Goal: Transaction & Acquisition: Purchase product/service

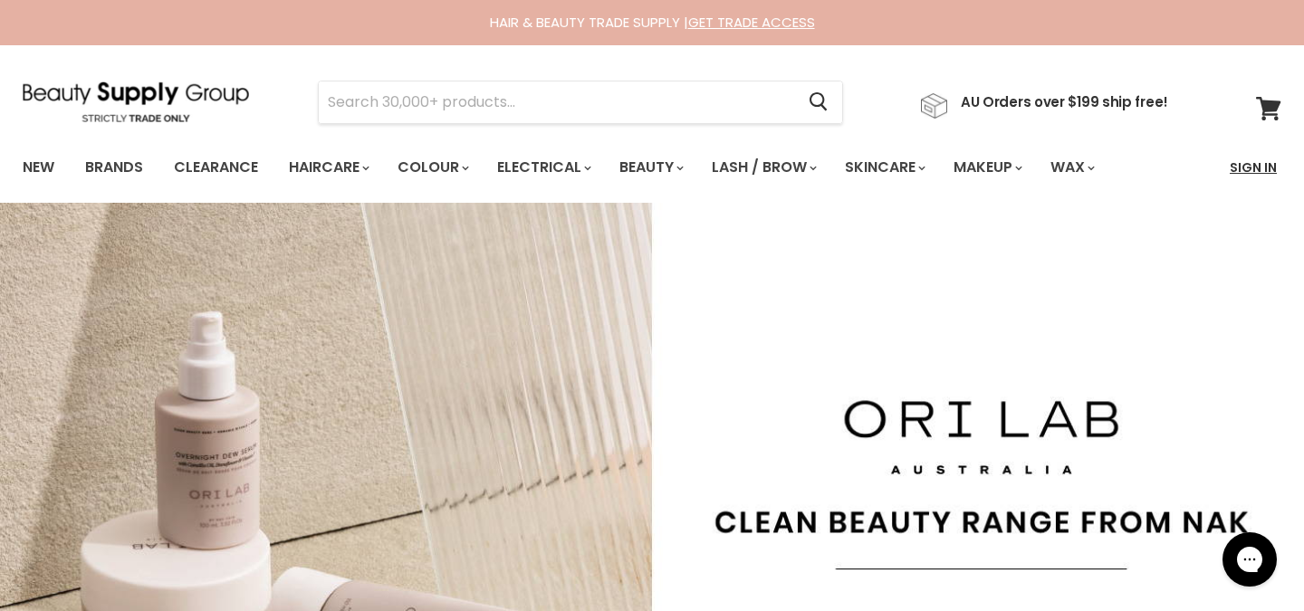
click at [1277, 165] on link "Sign In" at bounding box center [1252, 167] width 69 height 38
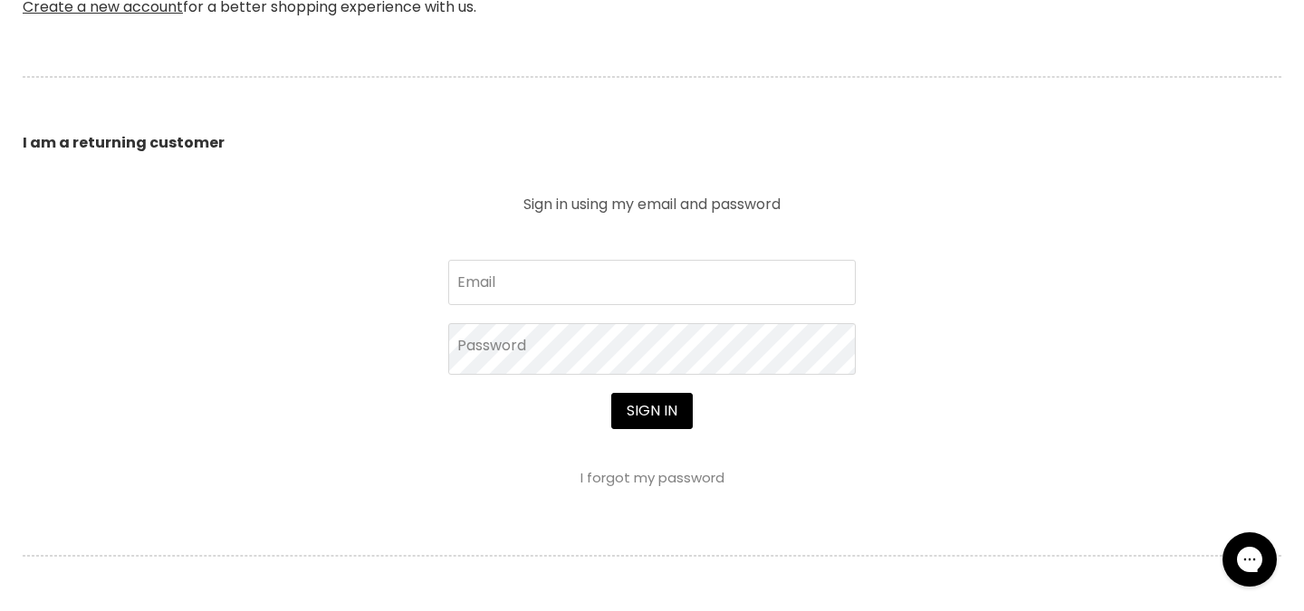
scroll to position [572, 0]
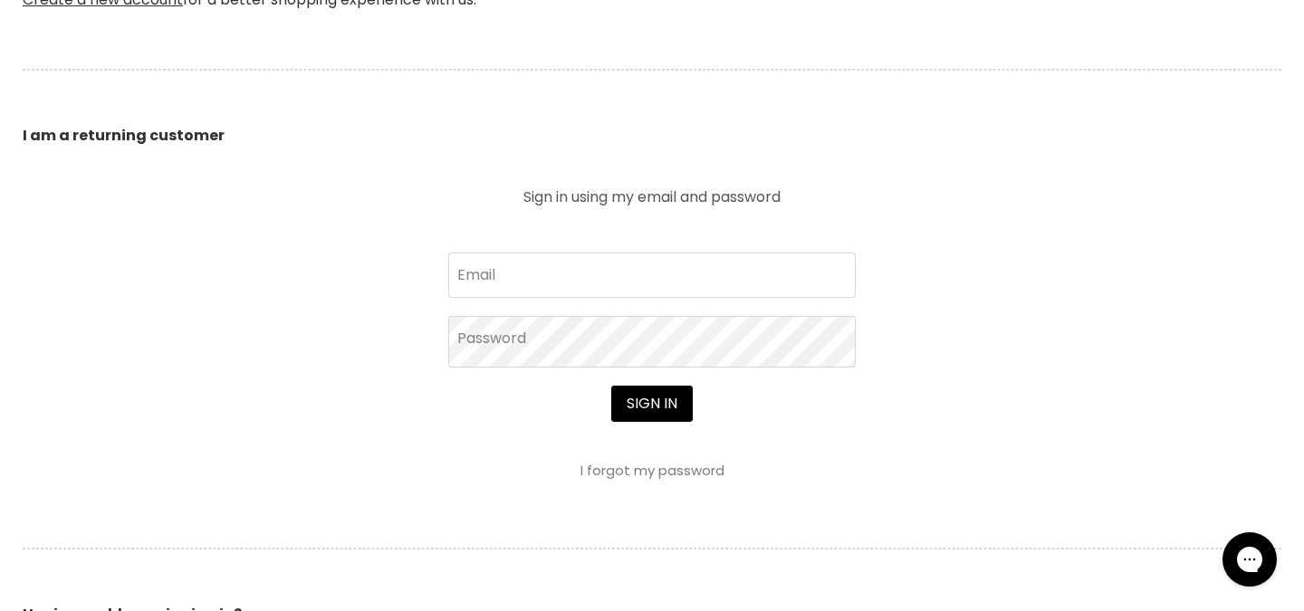
click at [623, 477] on link "I forgot my password" at bounding box center [652, 470] width 144 height 19
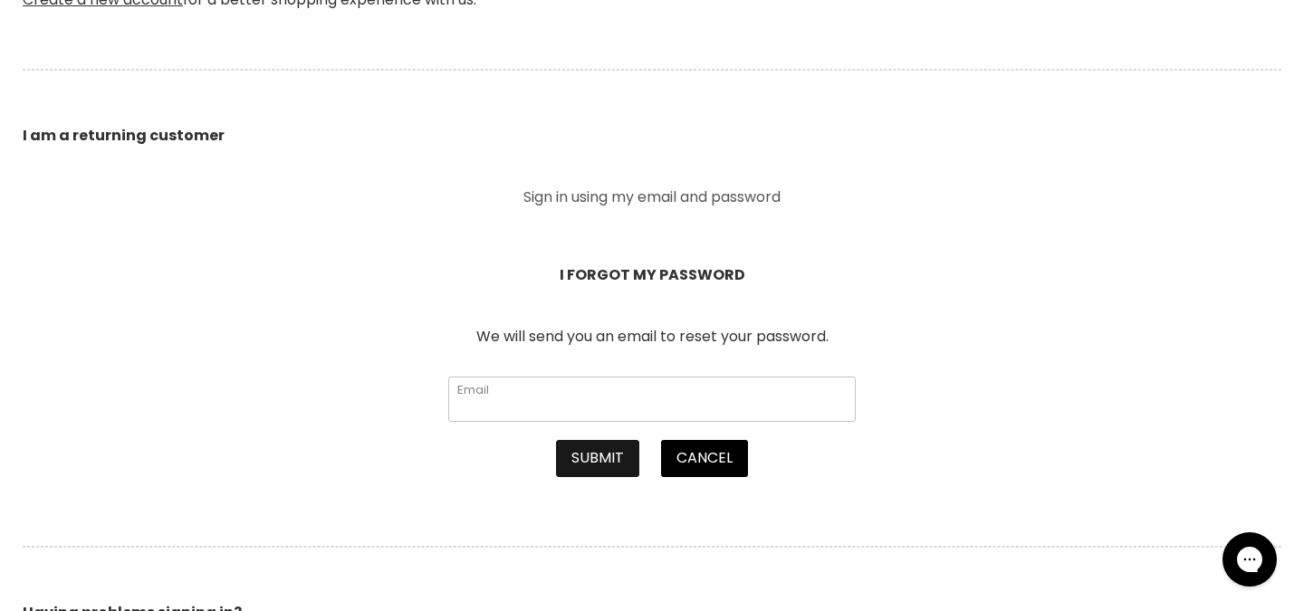
type input "leahs.essentialbeauty@gmail.com"
click at [605, 462] on button "Submit" at bounding box center [597, 458] width 83 height 36
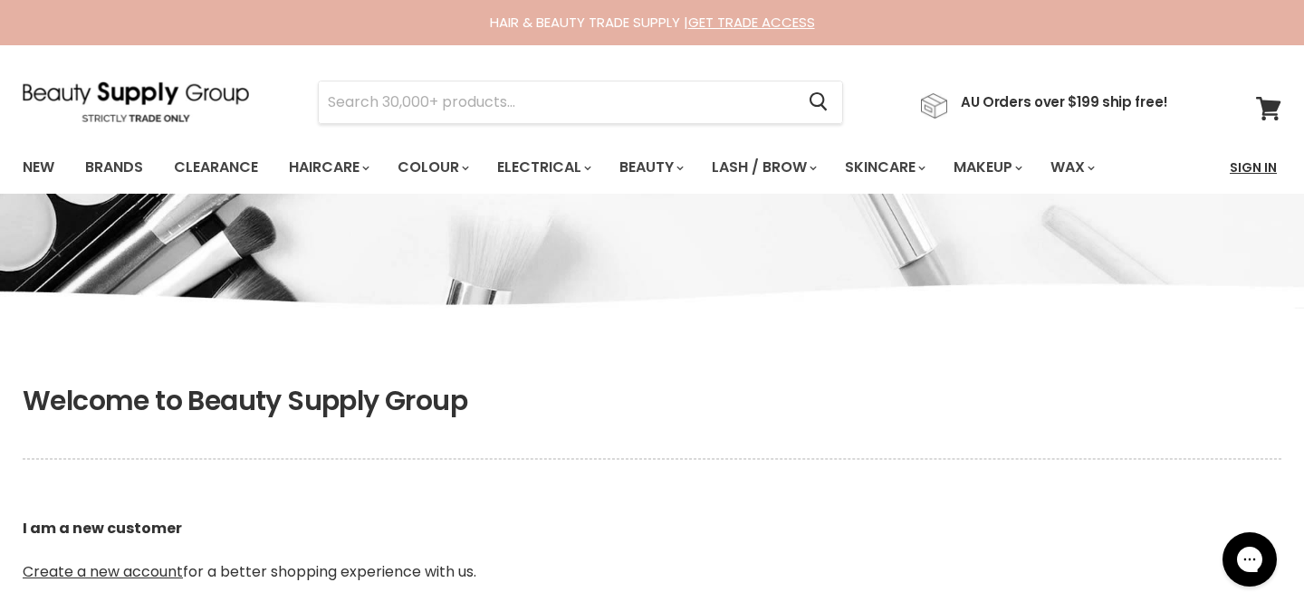
click at [1258, 166] on link "Sign In" at bounding box center [1252, 167] width 69 height 38
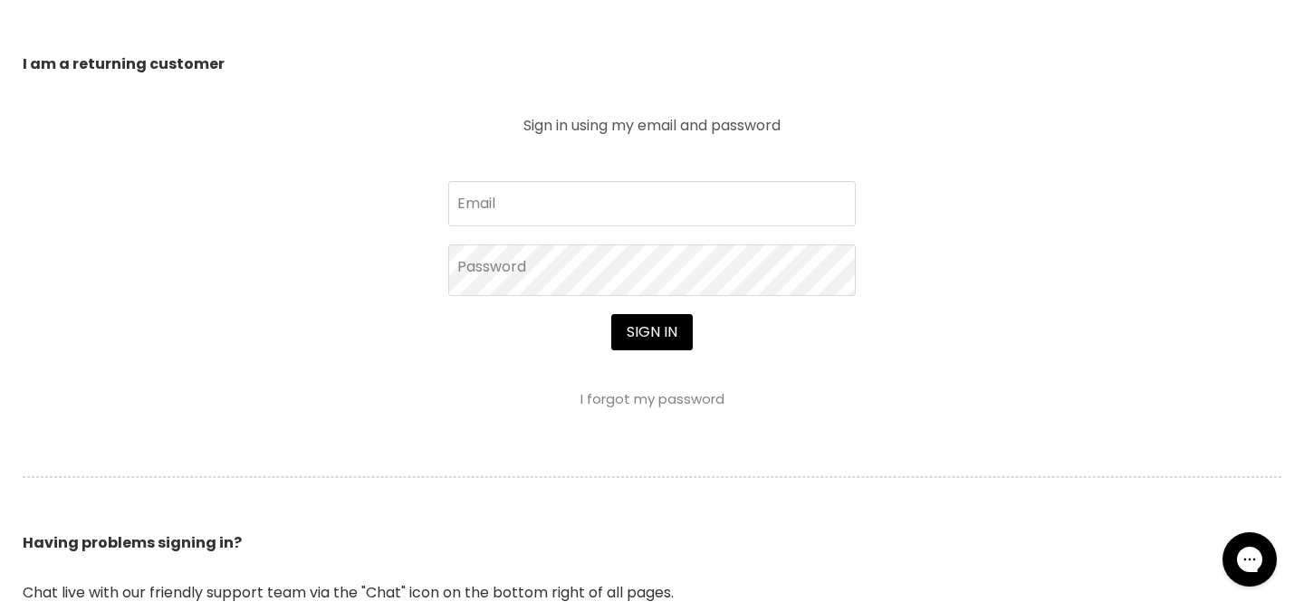
scroll to position [644, 0]
click at [628, 404] on link "I forgot my password" at bounding box center [652, 398] width 144 height 19
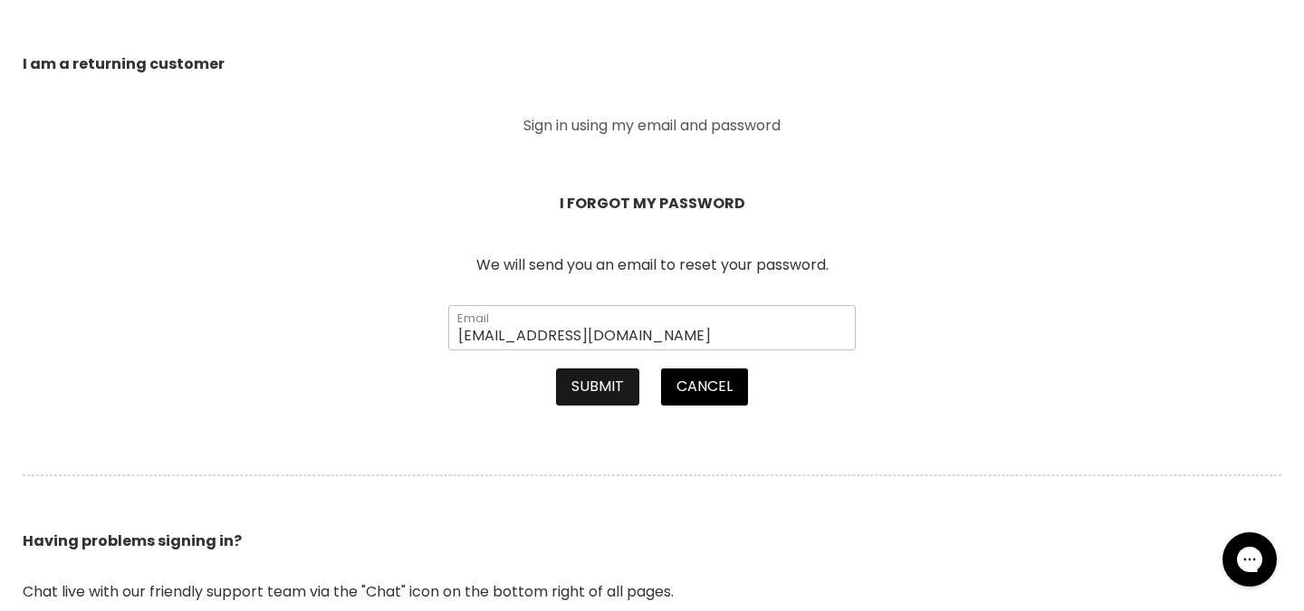
type input "info@leahsskinandbeauty.com.au"
click at [606, 387] on button "Submit" at bounding box center [597, 386] width 83 height 36
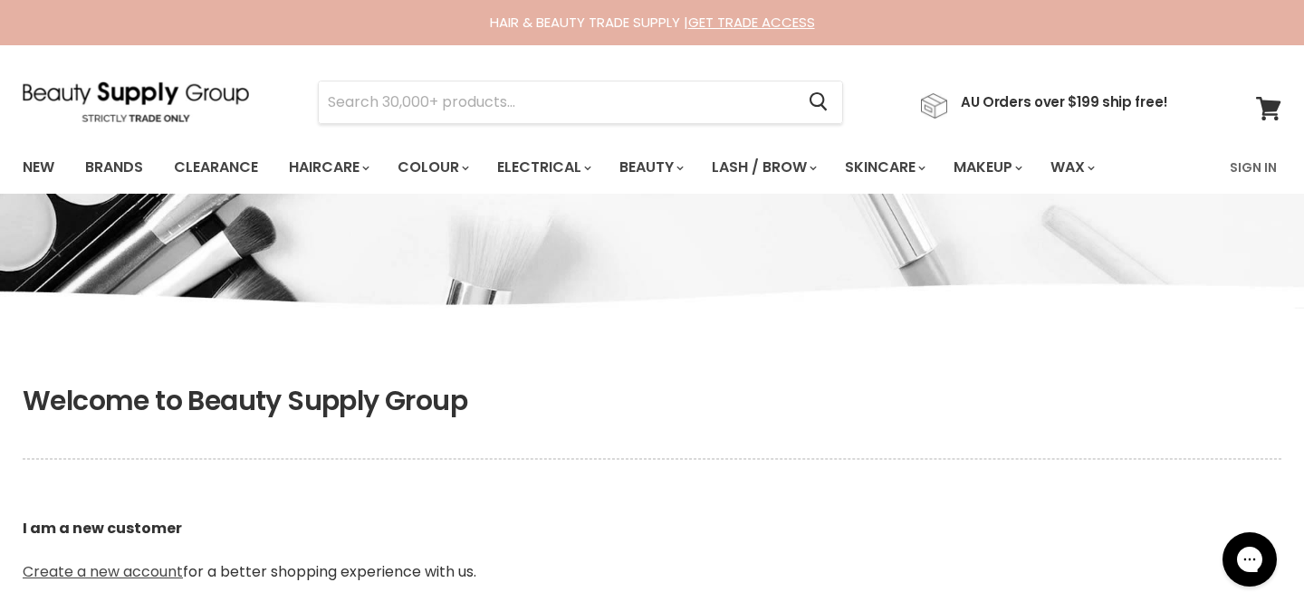
click at [84, 568] on link "Create a new account" at bounding box center [103, 571] width 160 height 21
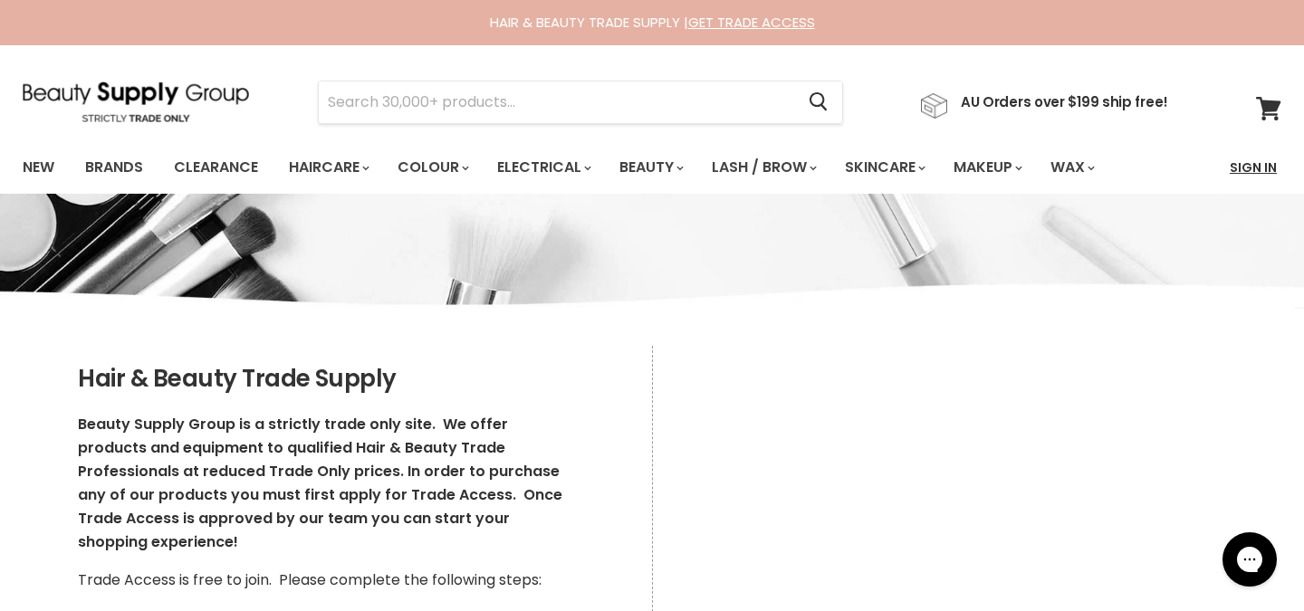
click at [1260, 177] on link "Sign In" at bounding box center [1252, 167] width 69 height 38
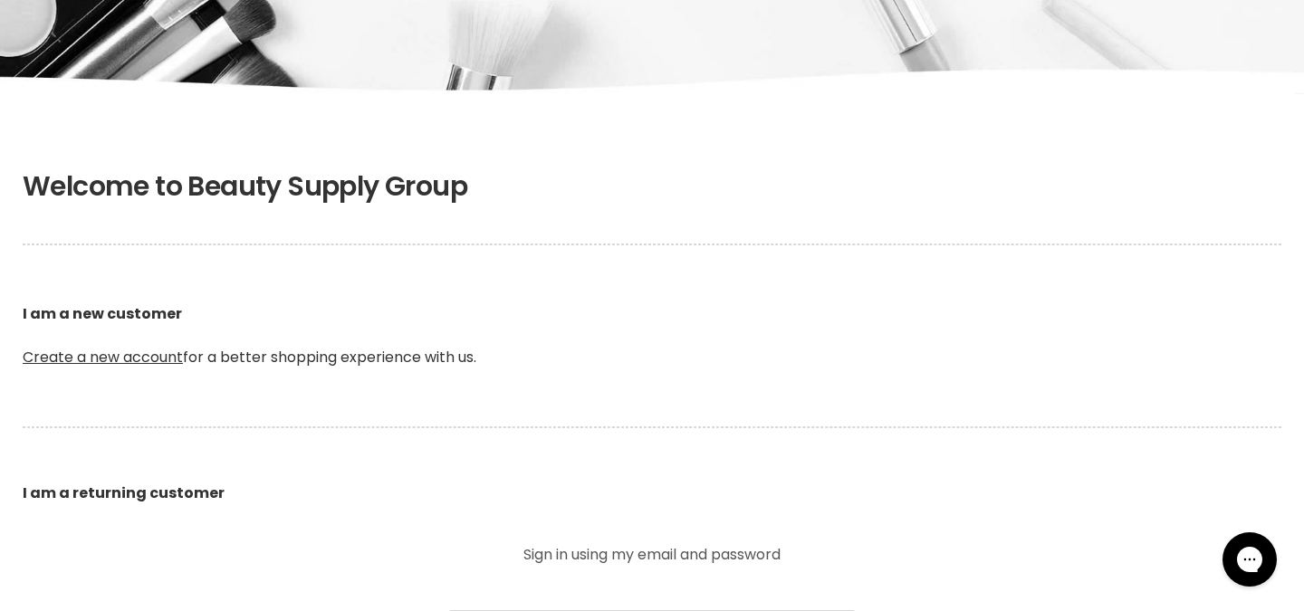
scroll to position [396, 0]
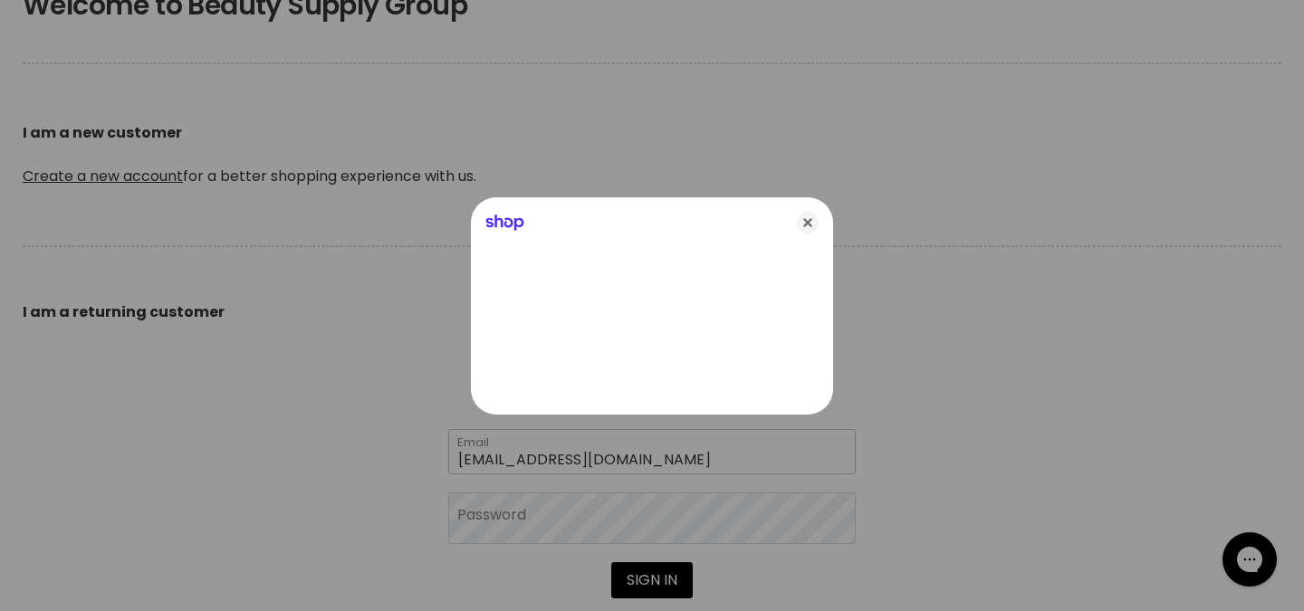
type input "[EMAIL_ADDRESS][DOMAIN_NAME]"
click at [541, 519] on div at bounding box center [652, 305] width 1304 height 611
click at [805, 219] on icon "Close" at bounding box center [808, 223] width 22 height 22
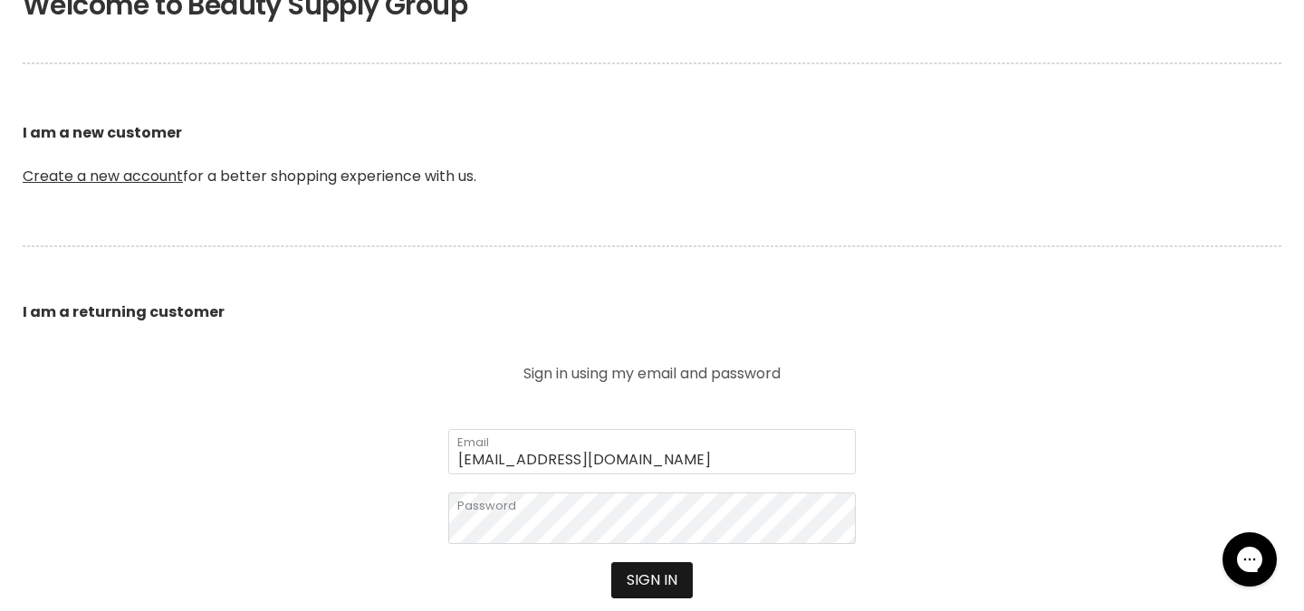
click at [649, 583] on button "Sign in" at bounding box center [651, 580] width 81 height 36
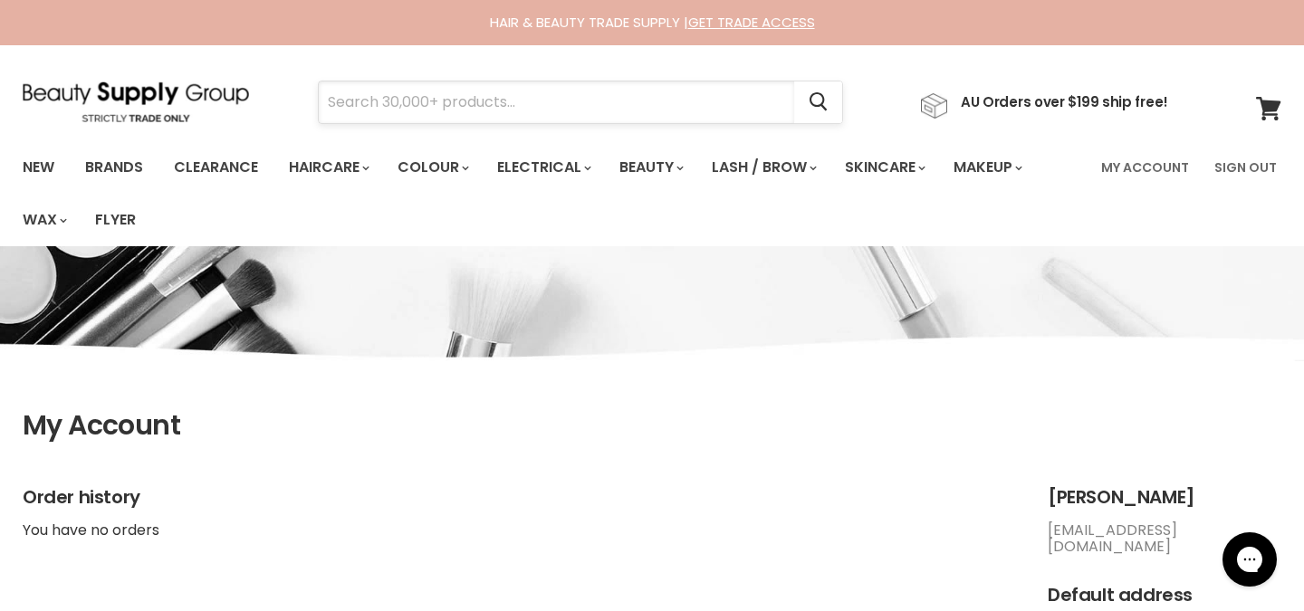
click at [508, 91] on input "Search" at bounding box center [556, 102] width 475 height 42
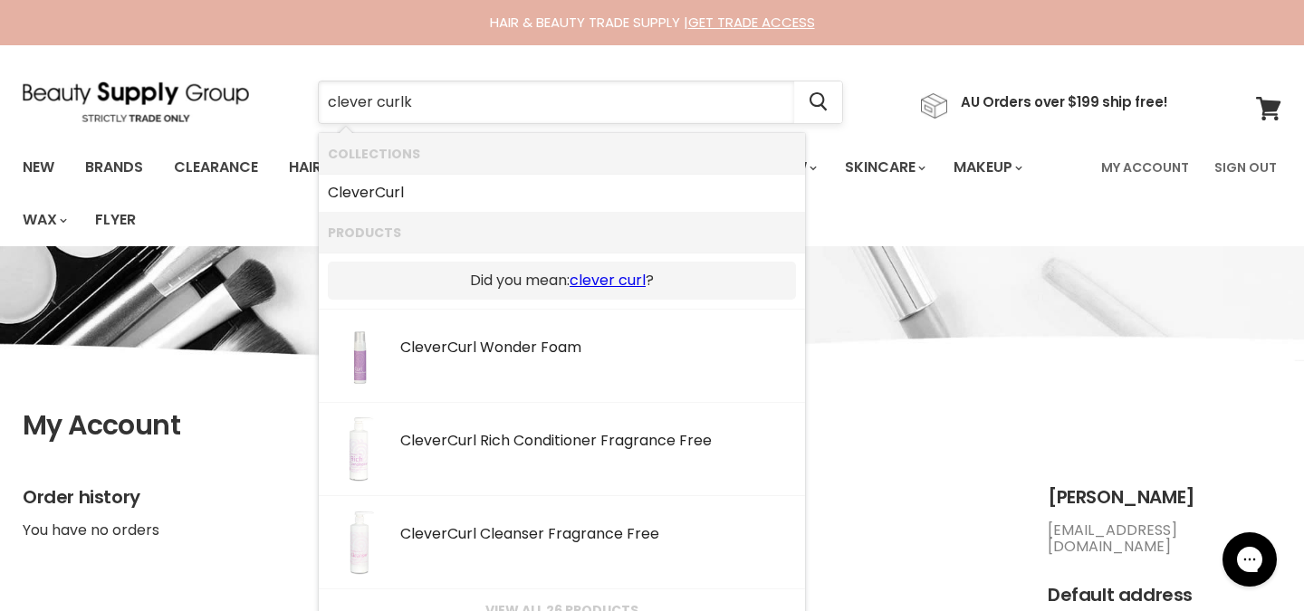
type input "clever curl"
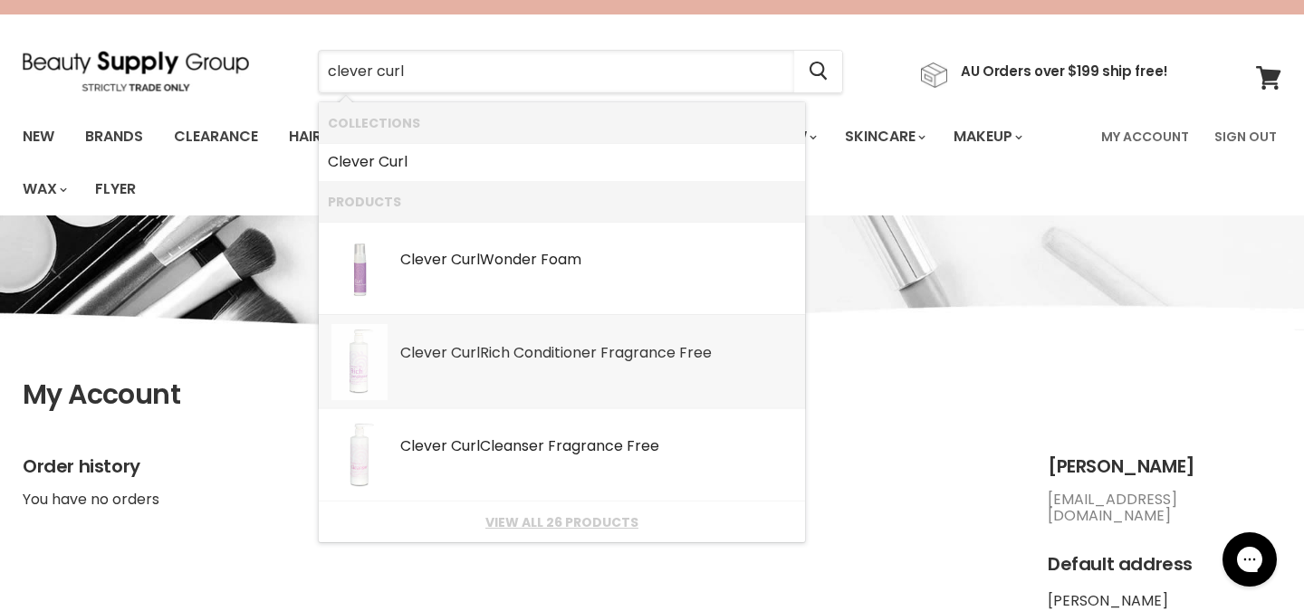
scroll to position [55, 0]
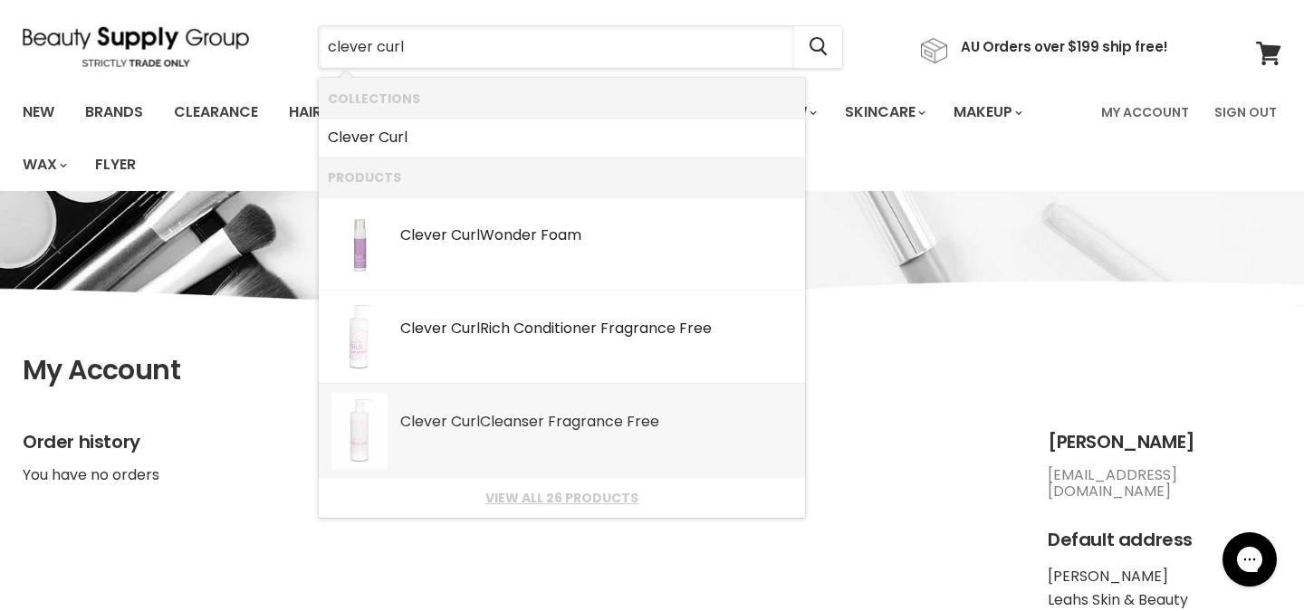
click at [594, 425] on div "Clever Curl Cleanser Fragrance Free" at bounding box center [598, 423] width 396 height 19
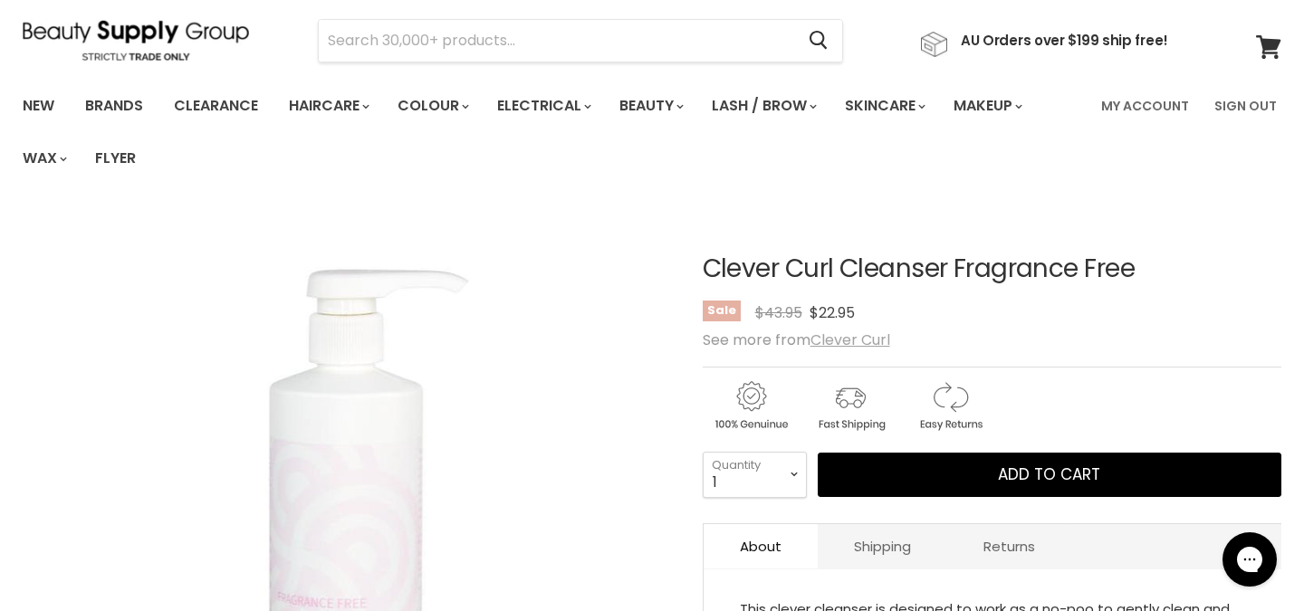
scroll to position [78, 0]
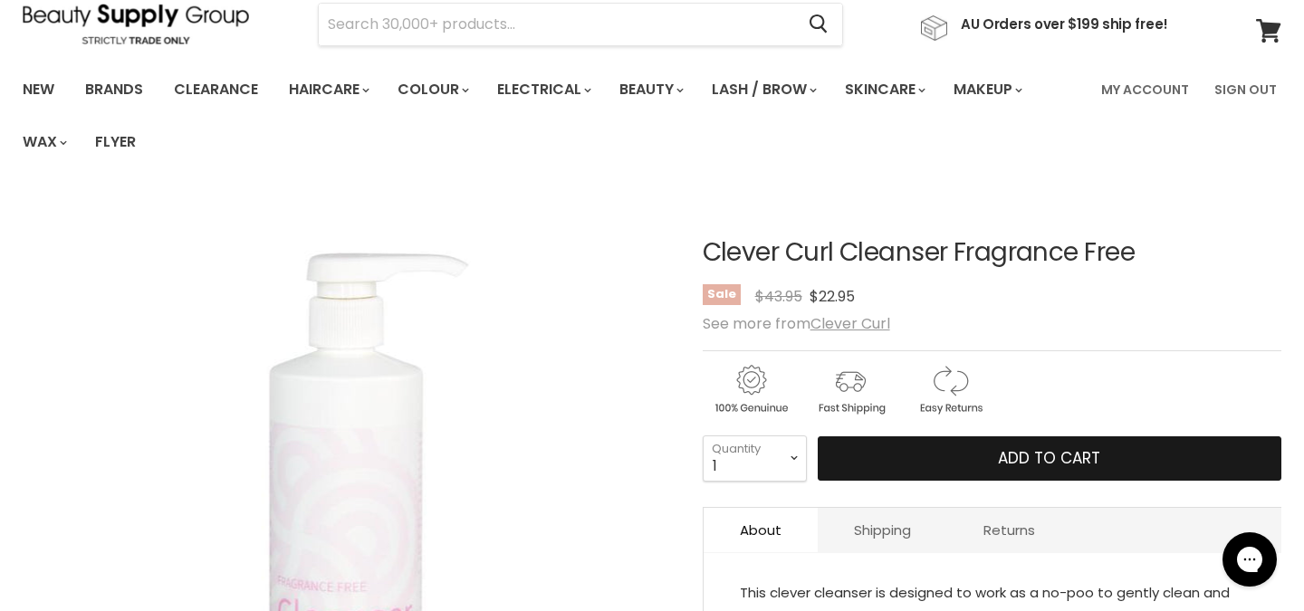
click at [877, 456] on button "Add to cart" at bounding box center [1048, 458] width 463 height 45
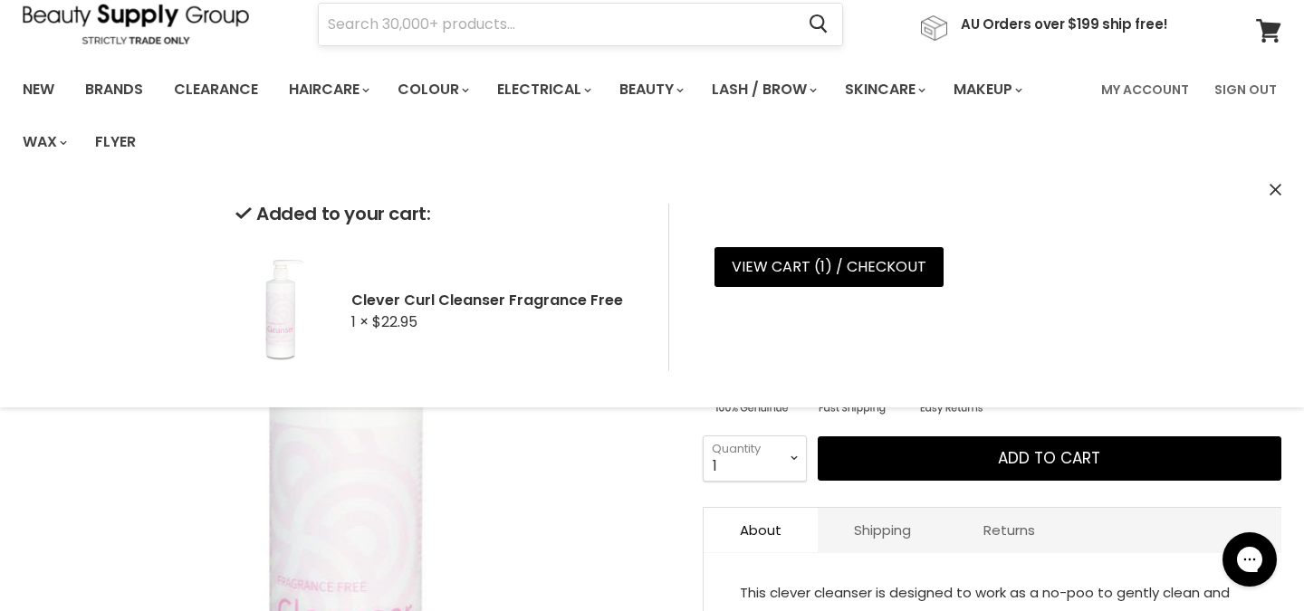
click at [415, 33] on input "Search" at bounding box center [556, 25] width 475 height 42
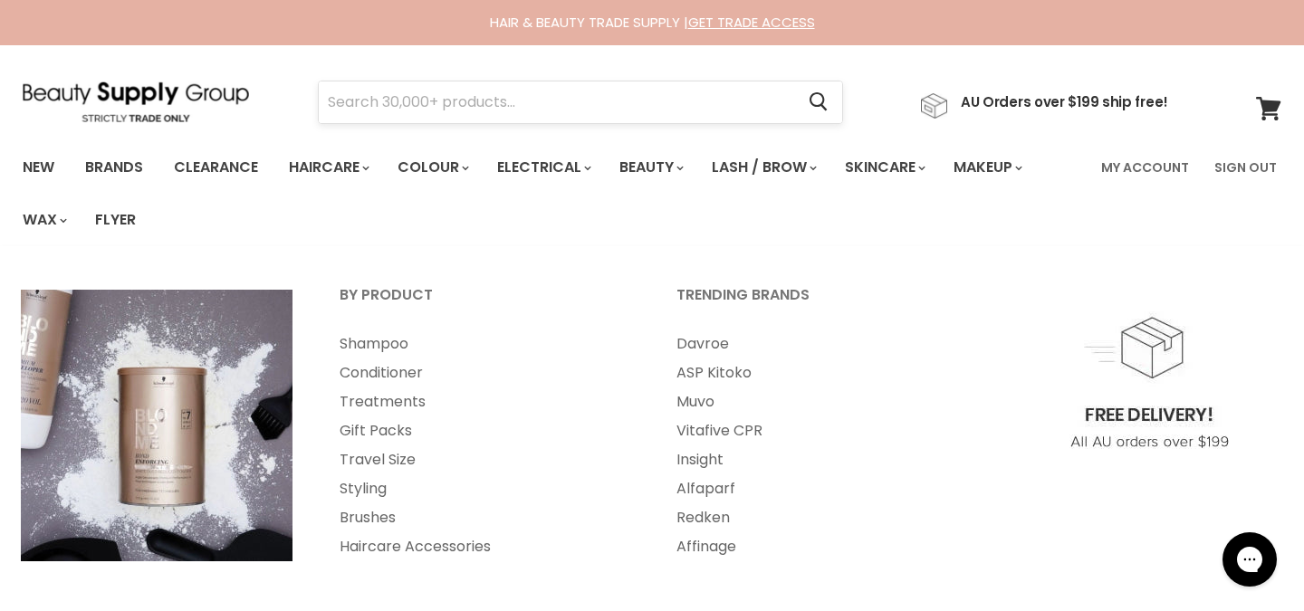
scroll to position [0, 0]
click at [396, 107] on input "Search" at bounding box center [556, 102] width 475 height 42
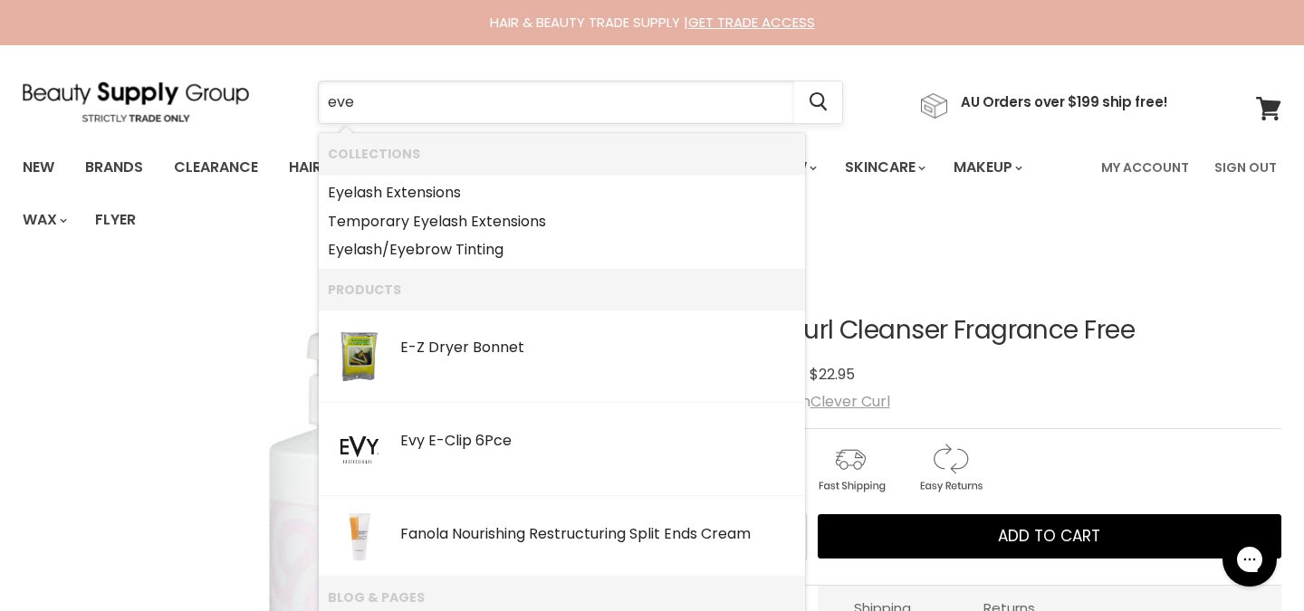
type input "ever"
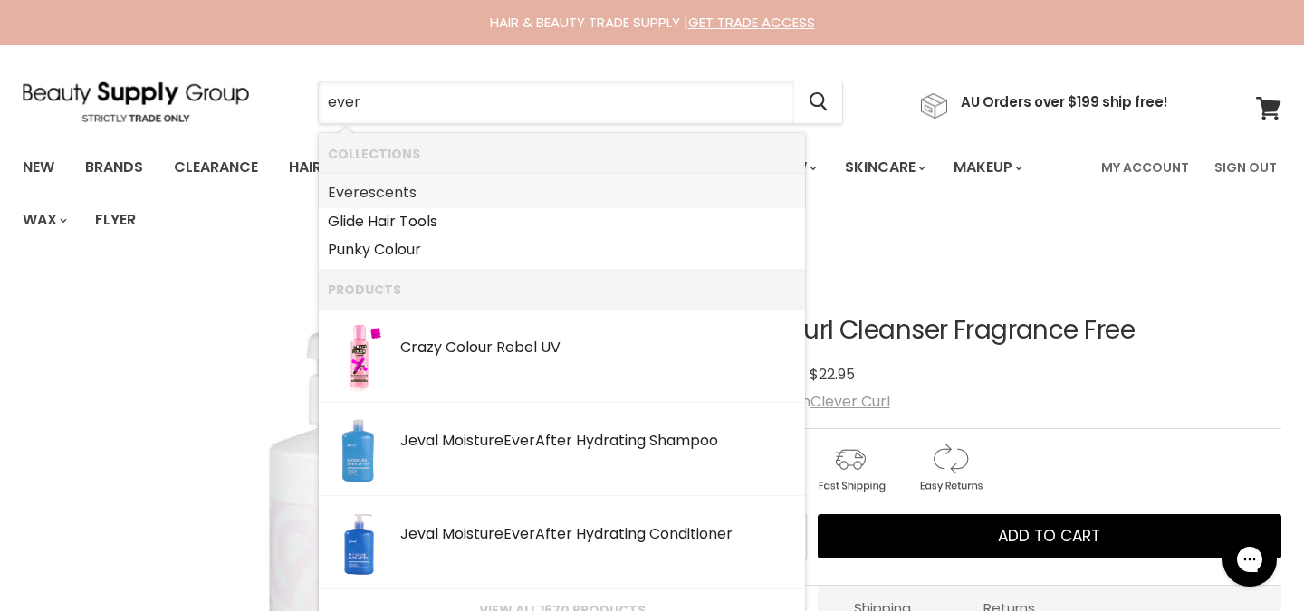
click at [400, 196] on link "Ever escents" at bounding box center [562, 192] width 468 height 29
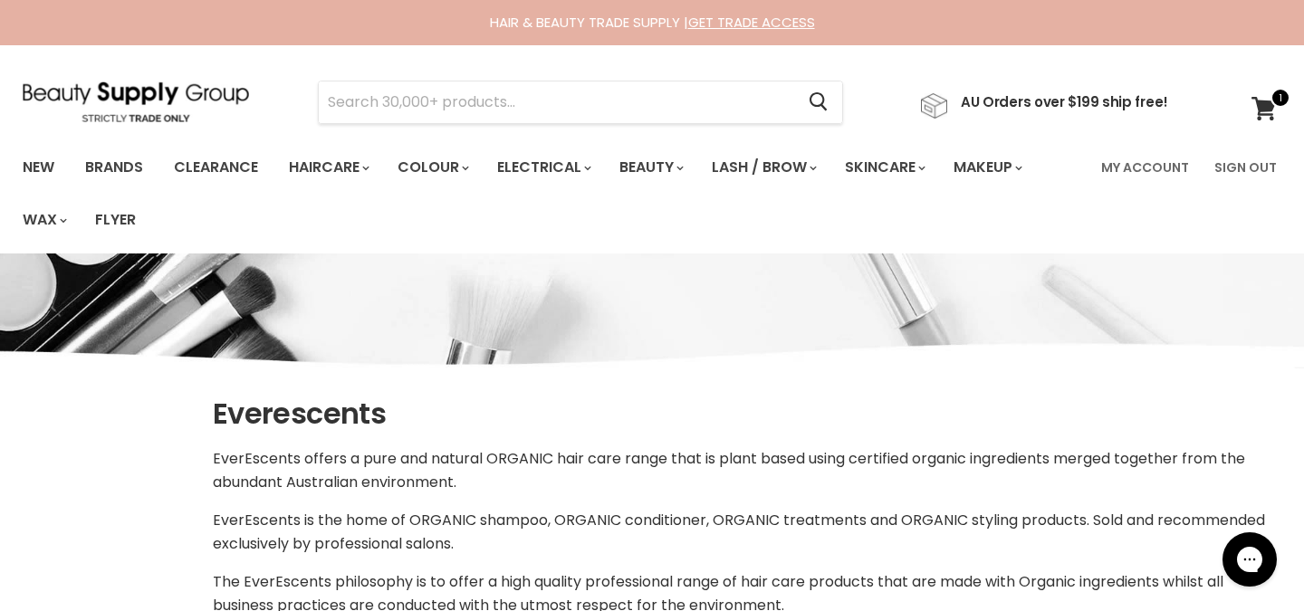
select select "manual"
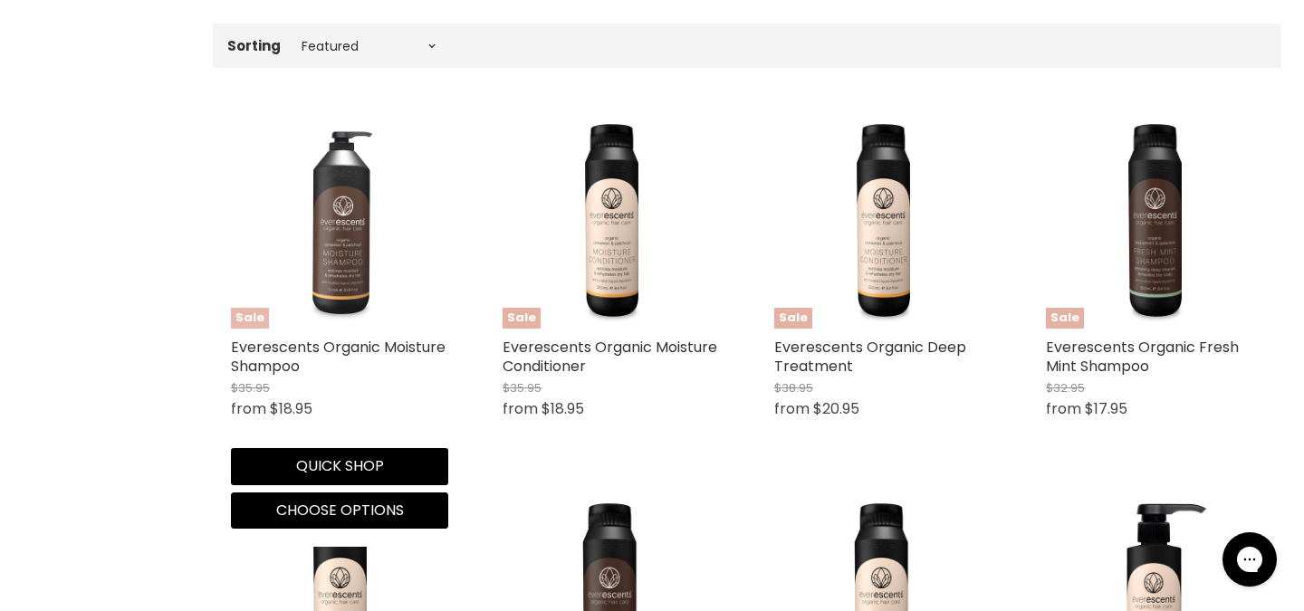
scroll to position [620, 0]
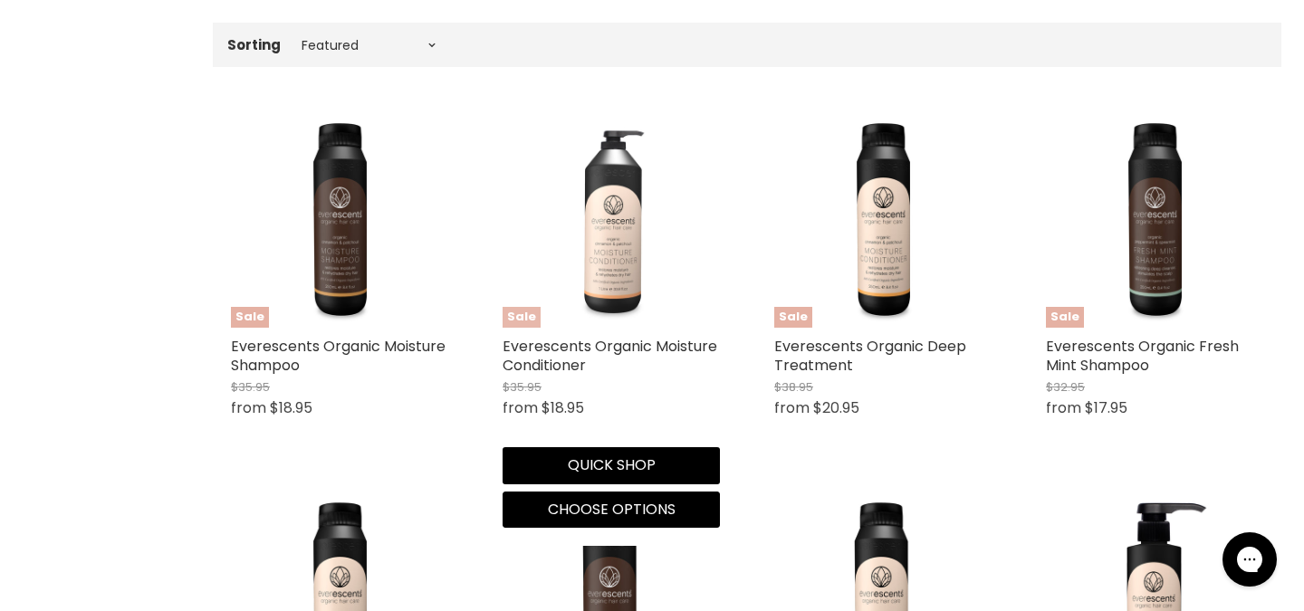
click at [597, 207] on img "Main content" at bounding box center [610, 218] width 217 height 217
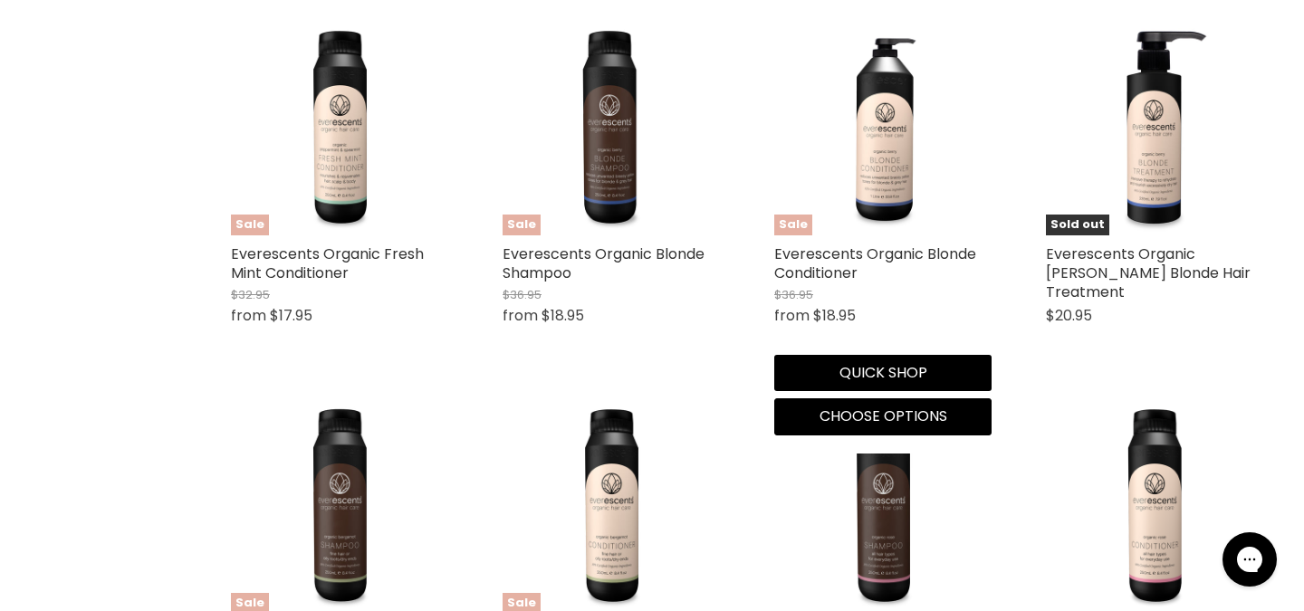
scroll to position [1065, 0]
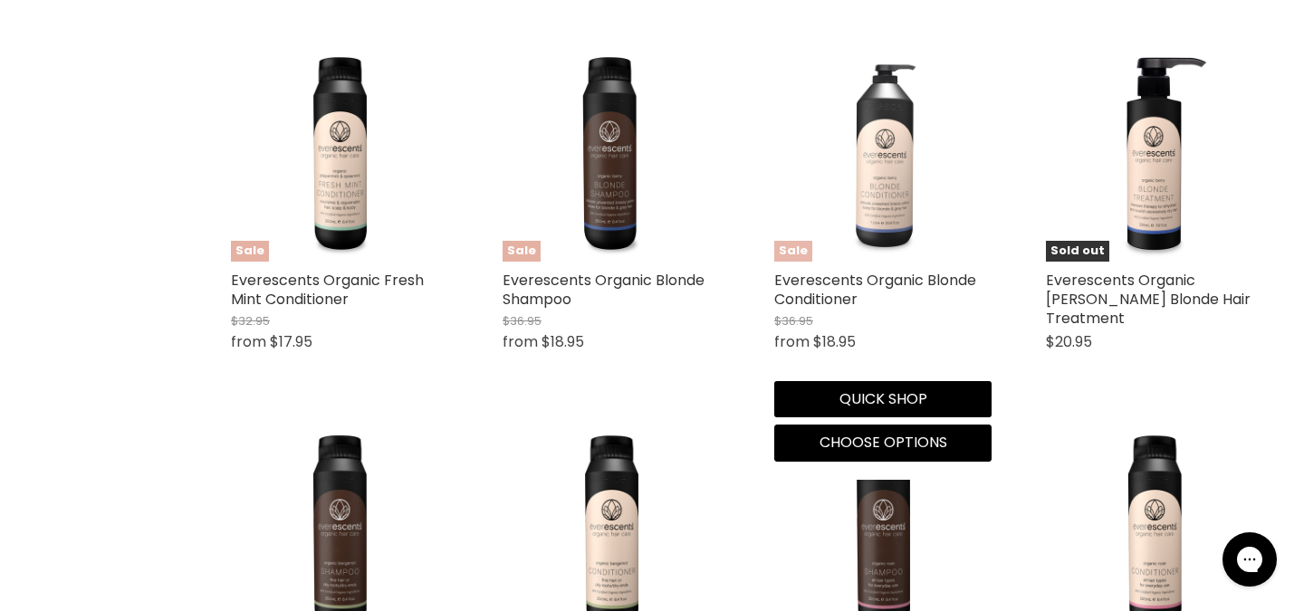
click at [893, 160] on img "Main content" at bounding box center [882, 152] width 217 height 217
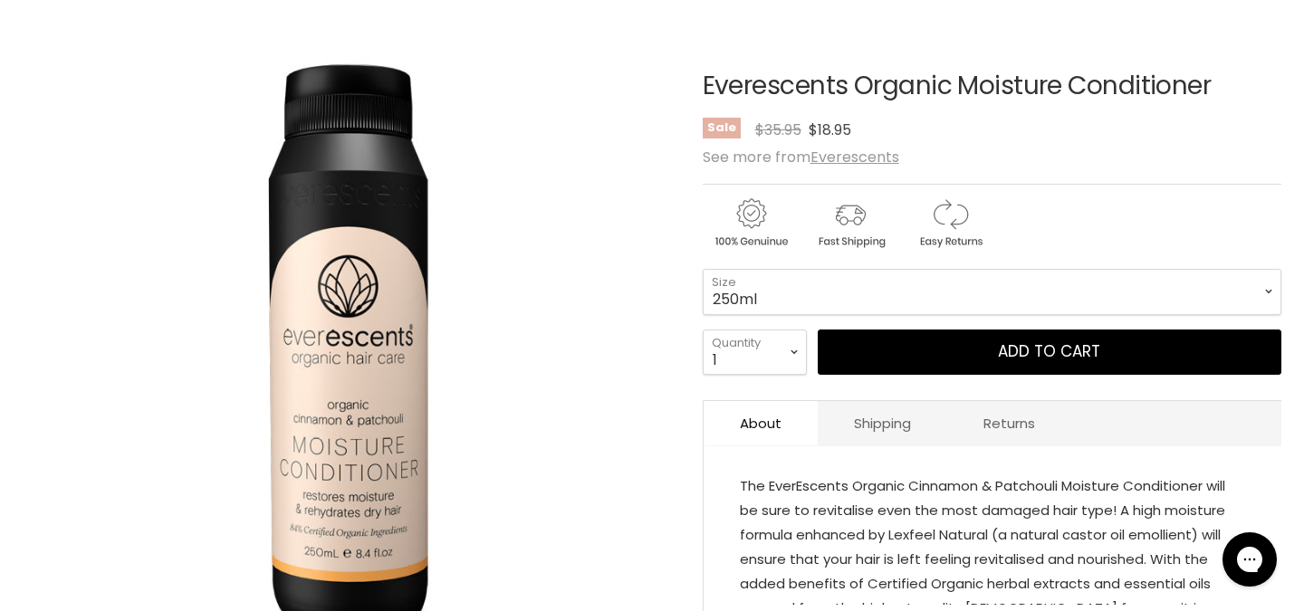
scroll to position [254, 0]
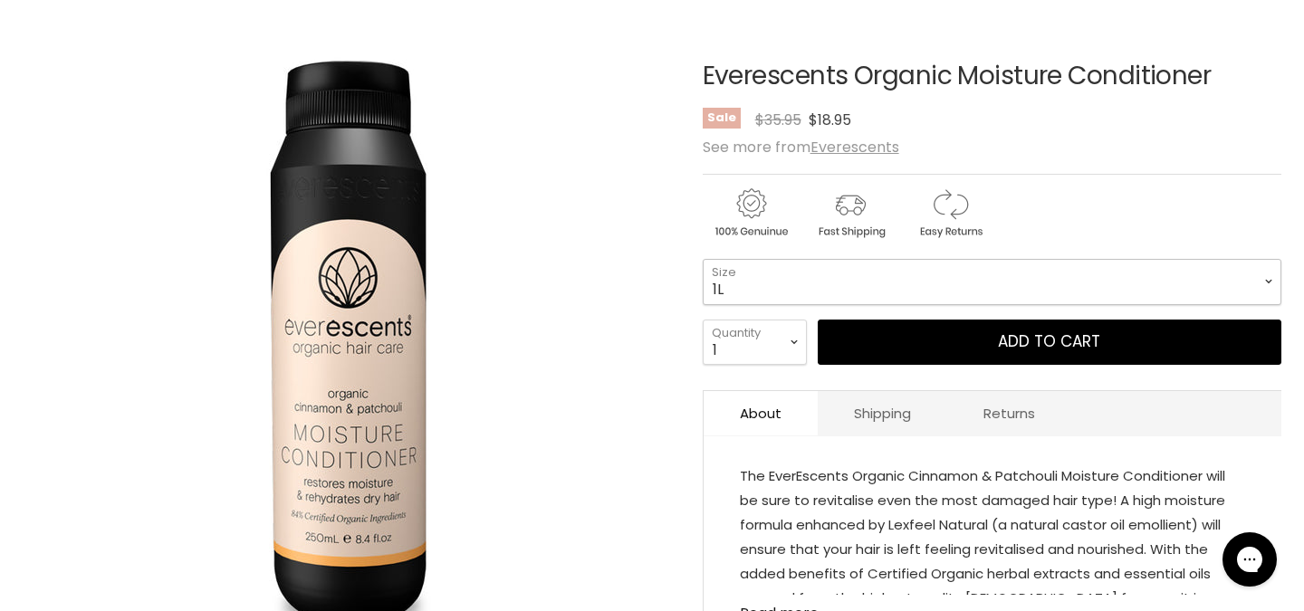
select select "1L"
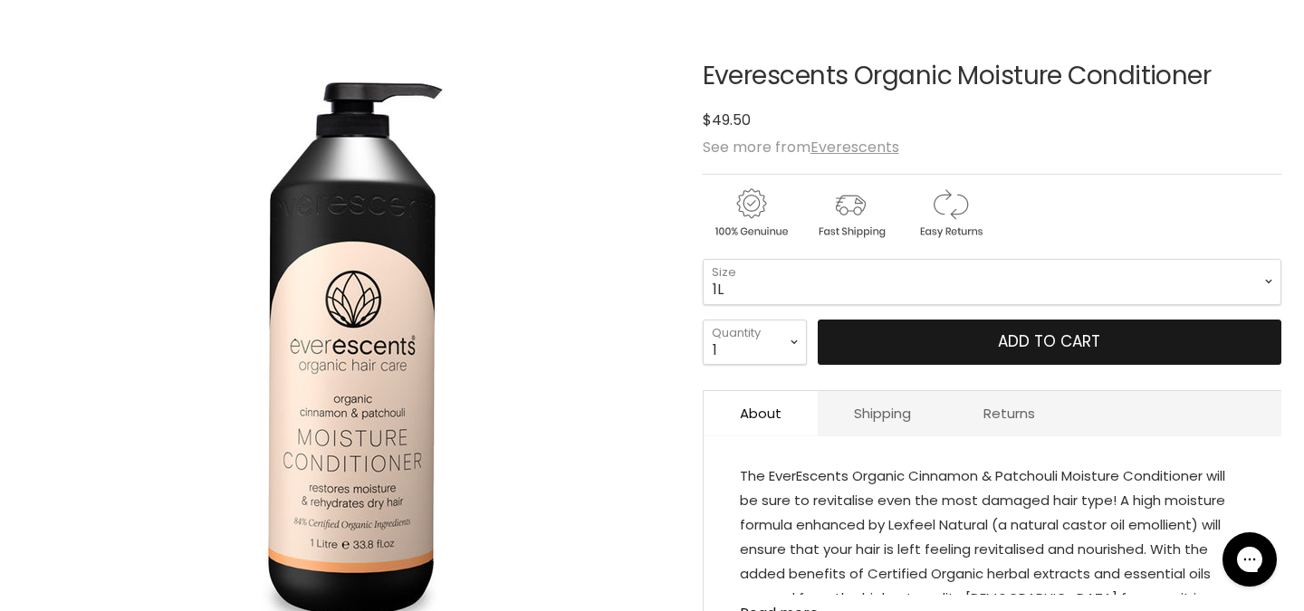
click at [909, 354] on button "Add to cart" at bounding box center [1048, 342] width 463 height 45
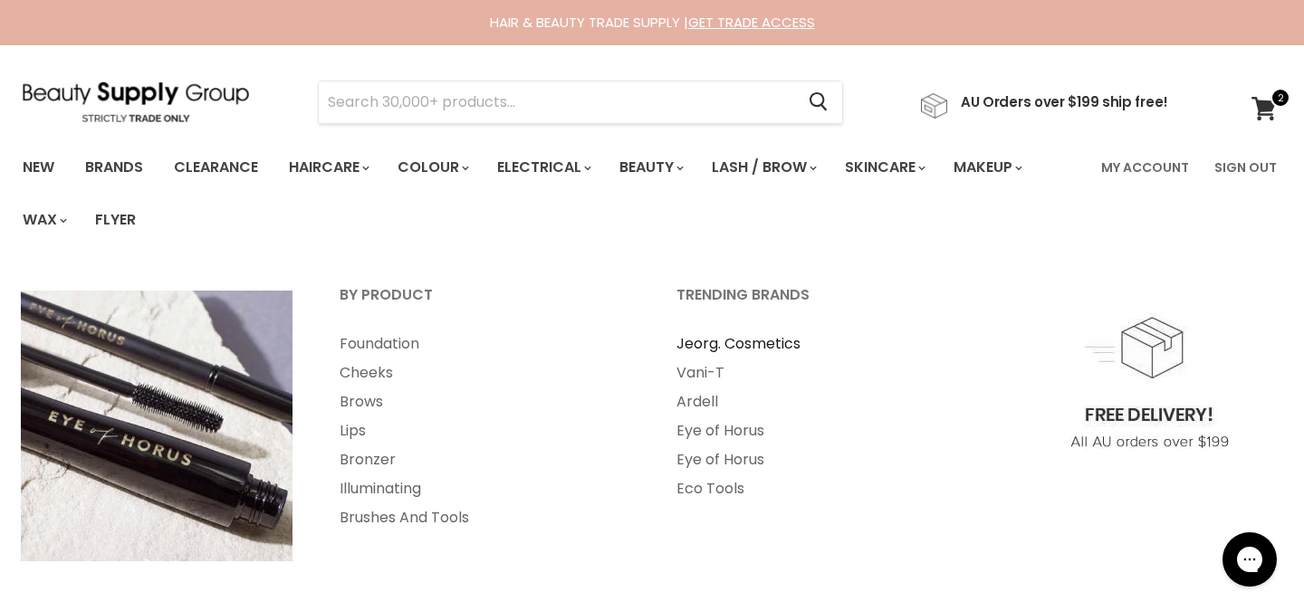
click at [745, 344] on link "Jeorg. Cosmetics" at bounding box center [820, 344] width 333 height 29
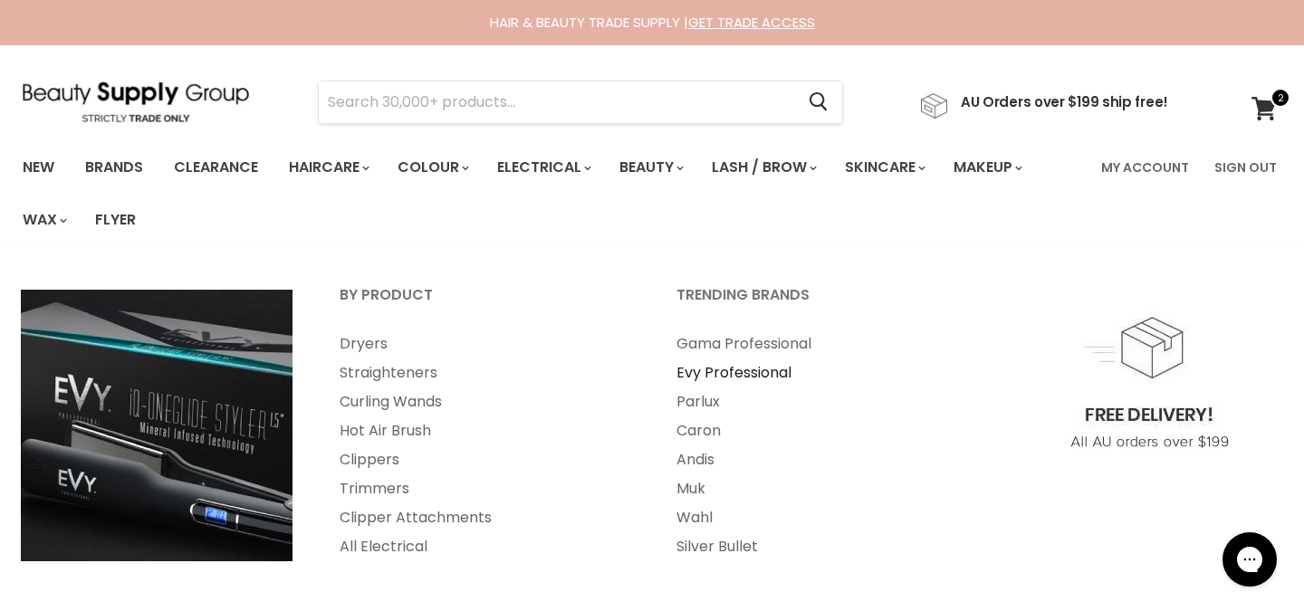
click at [719, 376] on link "Evy Professional" at bounding box center [820, 372] width 333 height 29
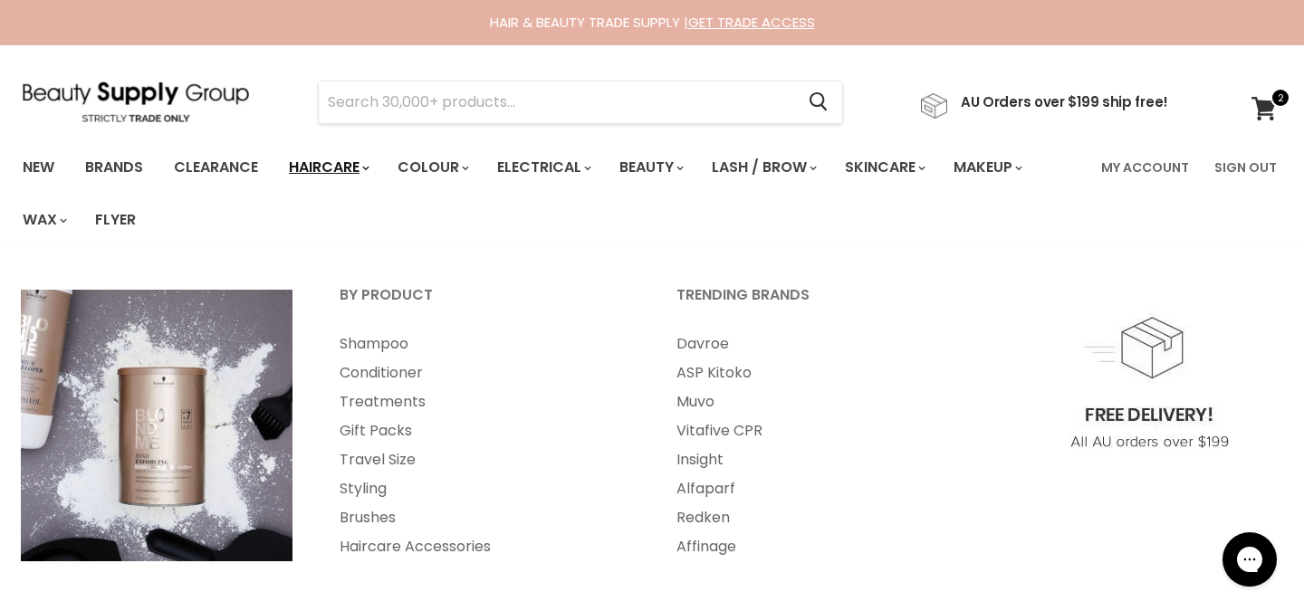
click at [345, 166] on link "Haircare" at bounding box center [327, 167] width 105 height 38
click at [396, 399] on link "Treatments" at bounding box center [483, 401] width 333 height 29
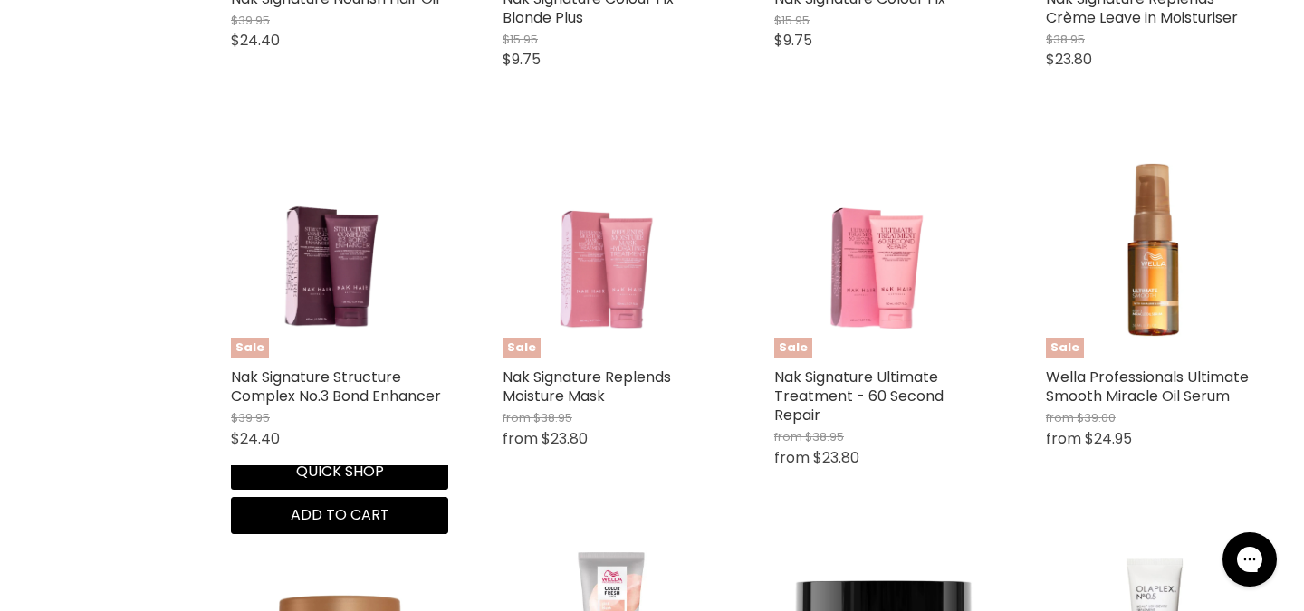
scroll to position [2338, 0]
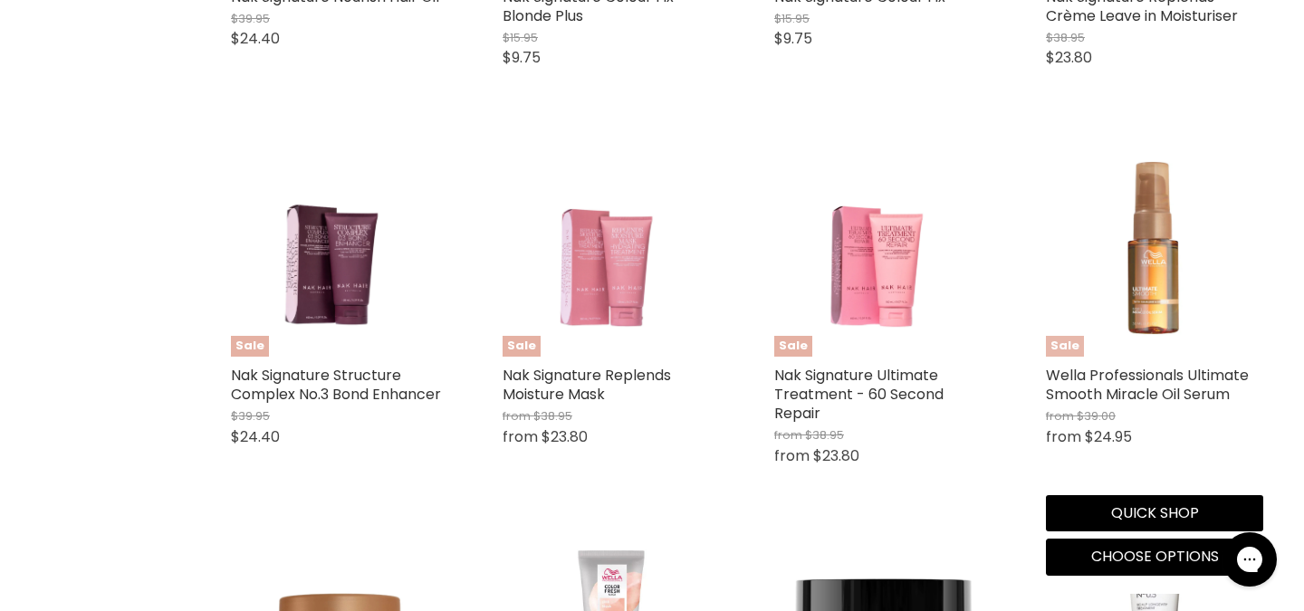
click at [1140, 296] on img "Main content" at bounding box center [1154, 247] width 217 height 217
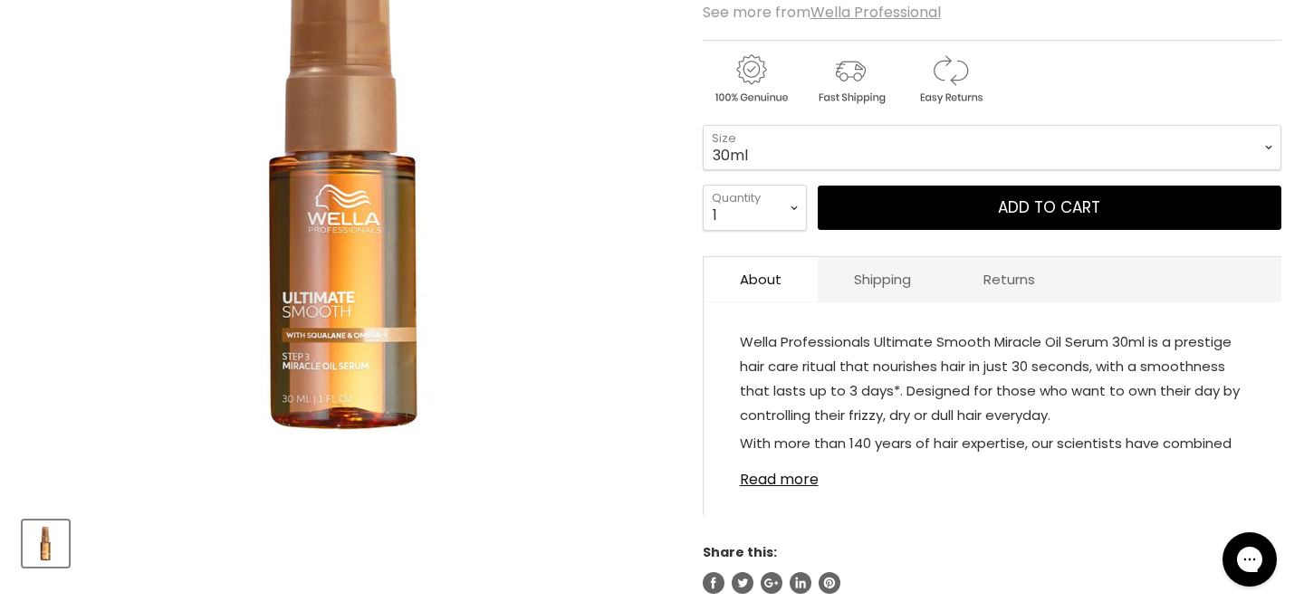
scroll to position [423, 0]
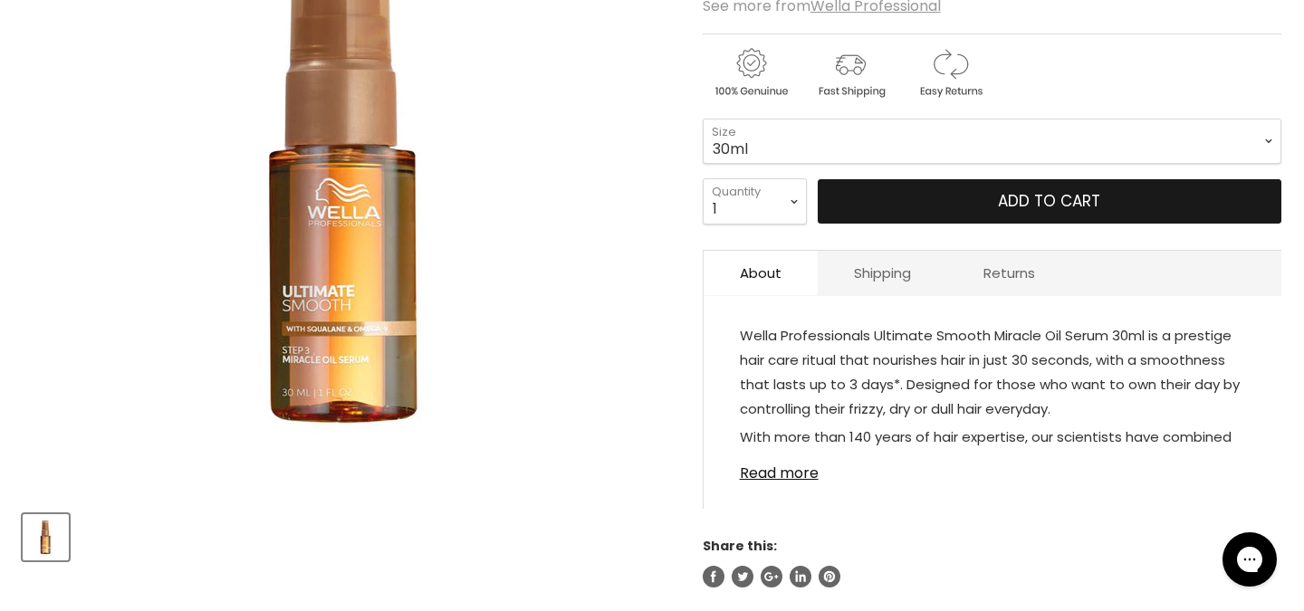
click at [983, 209] on button "Add to cart" at bounding box center [1048, 201] width 463 height 45
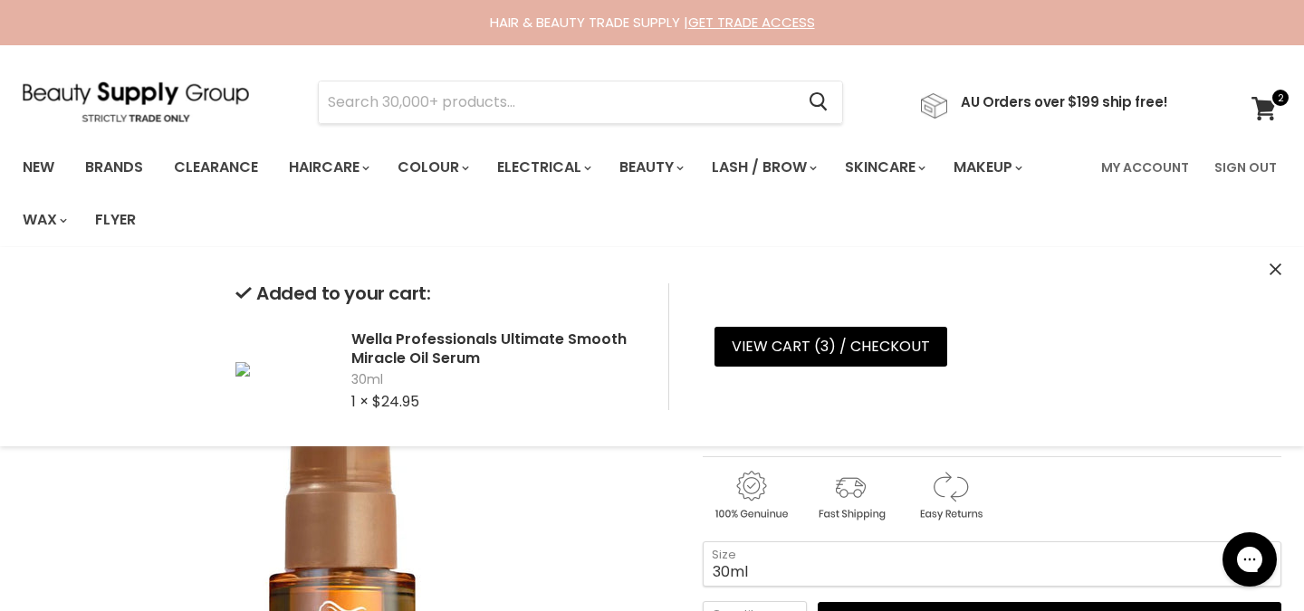
scroll to position [0, 0]
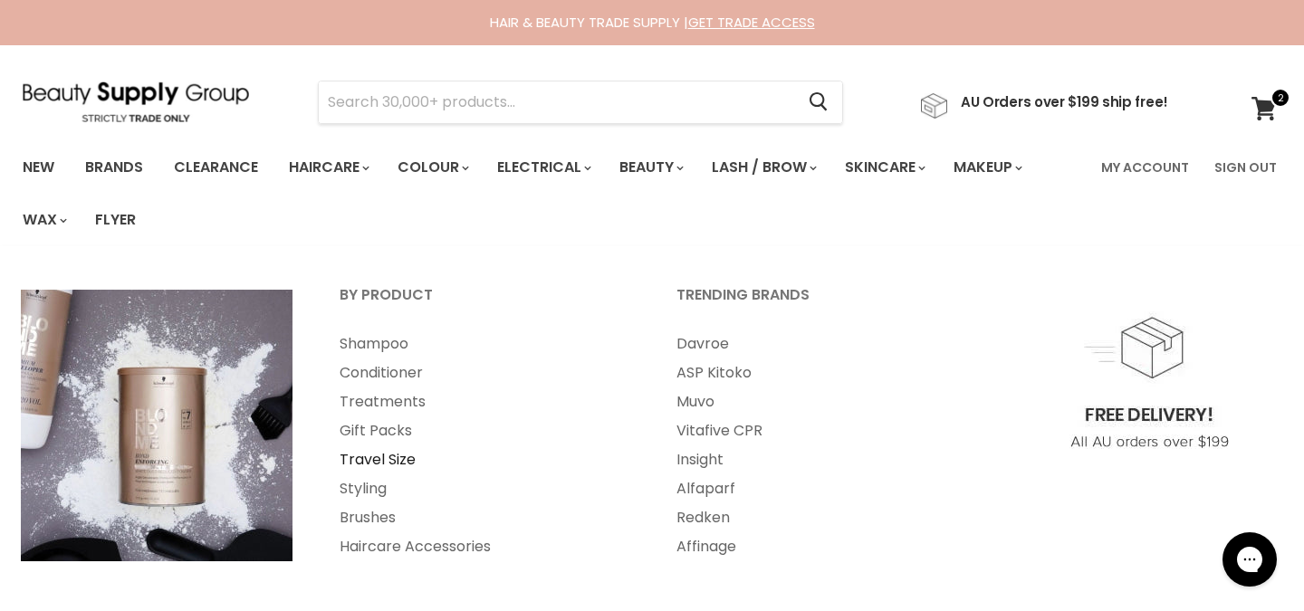
click at [393, 459] on link "Travel Size" at bounding box center [483, 459] width 333 height 29
click at [377, 488] on link "Styling" at bounding box center [483, 488] width 333 height 29
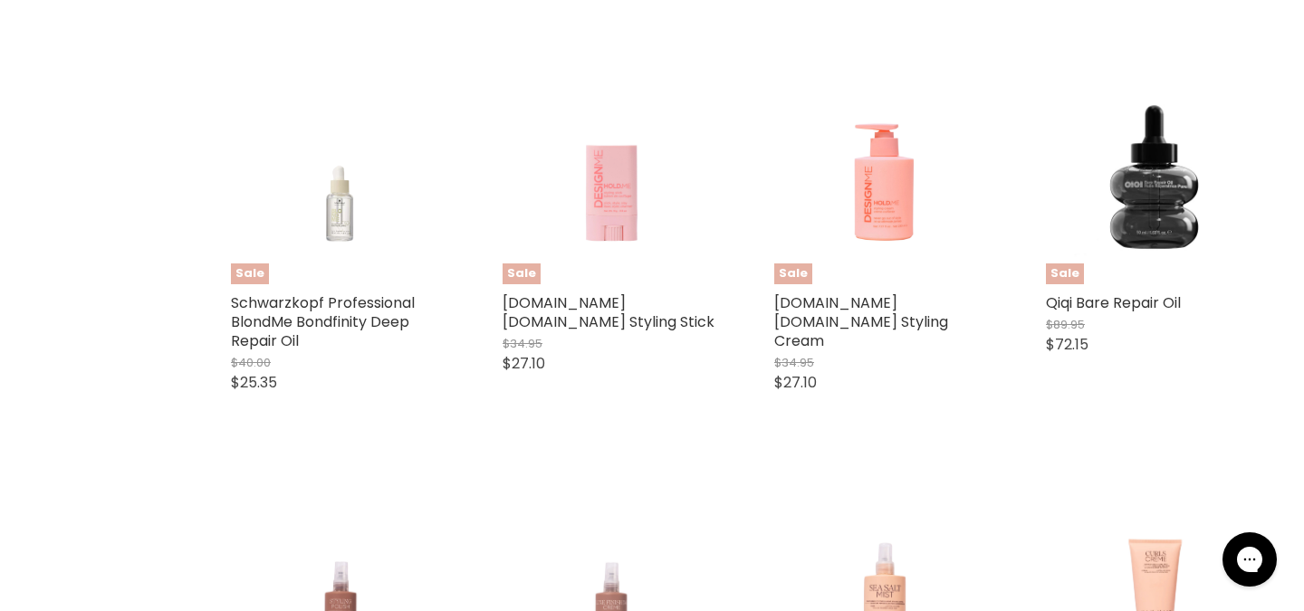
scroll to position [4285, 0]
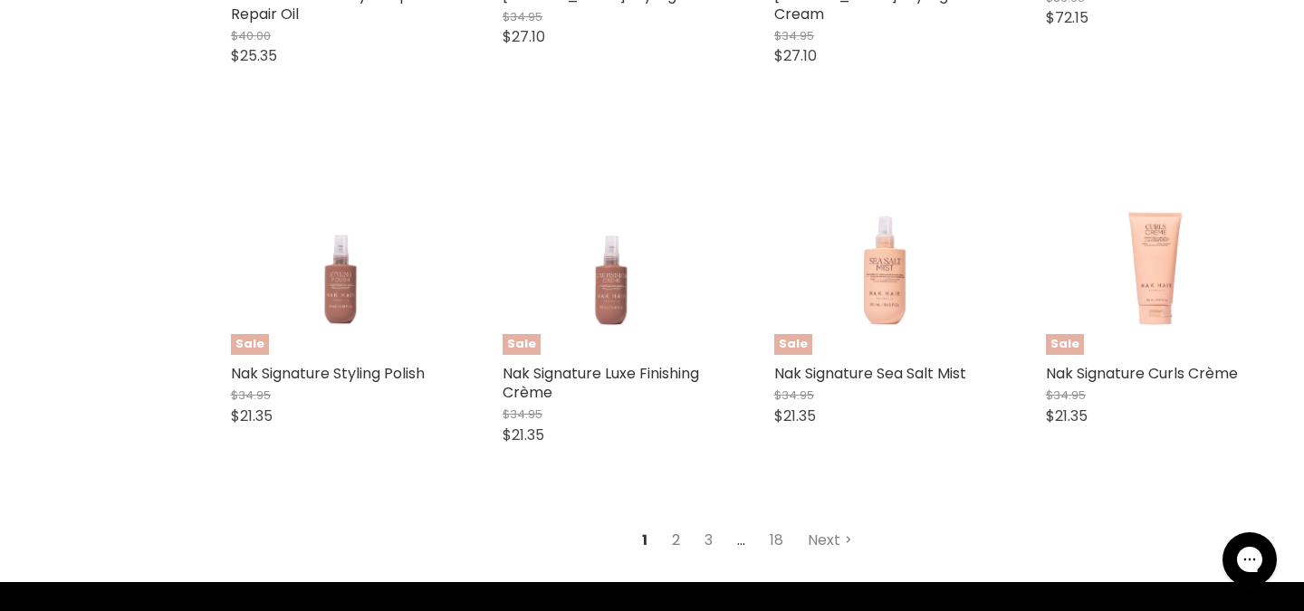
click at [680, 524] on link "2" at bounding box center [676, 540] width 28 height 33
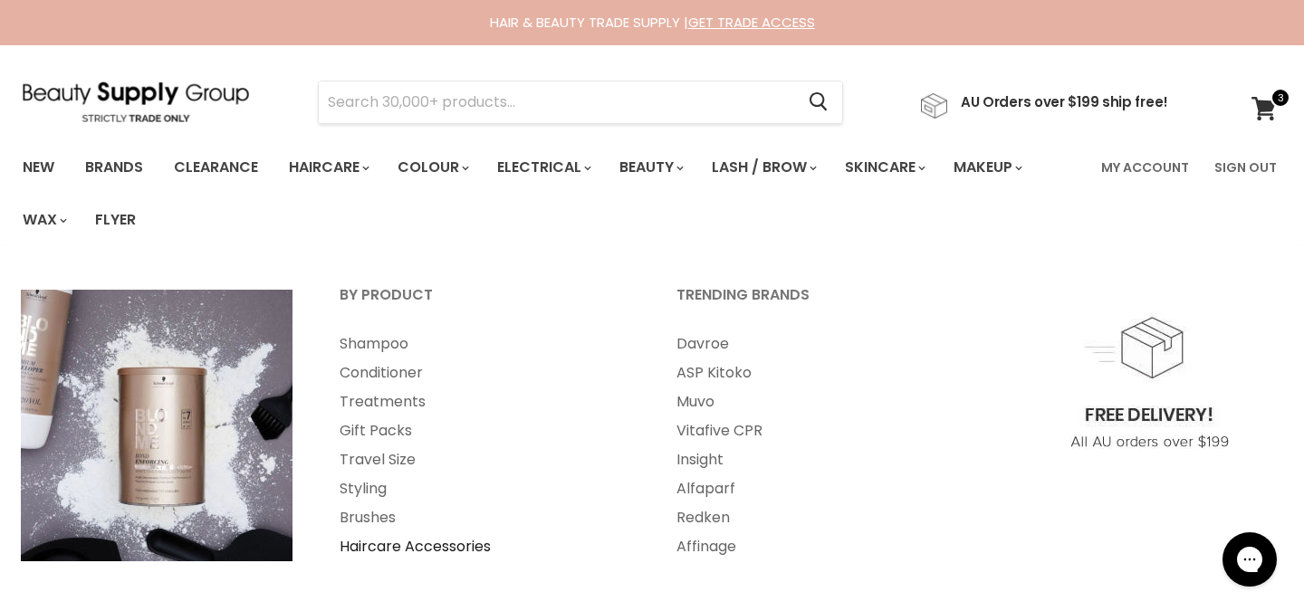
click at [391, 542] on link "Haircare Accessories" at bounding box center [483, 546] width 333 height 29
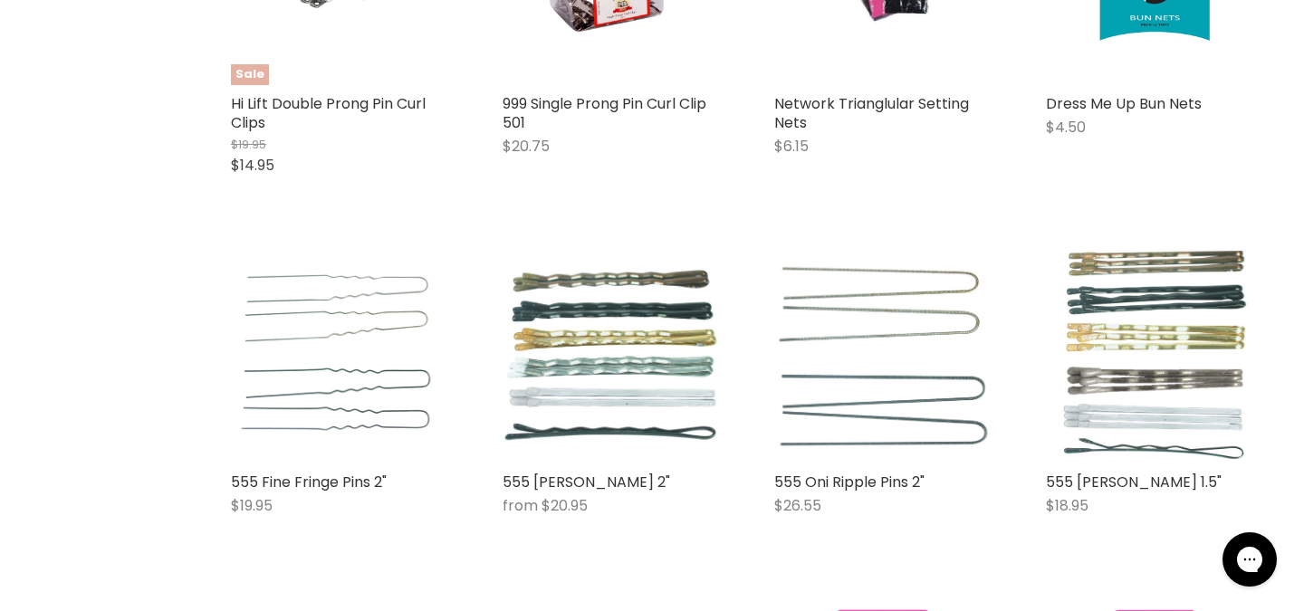
scroll to position [2135, 0]
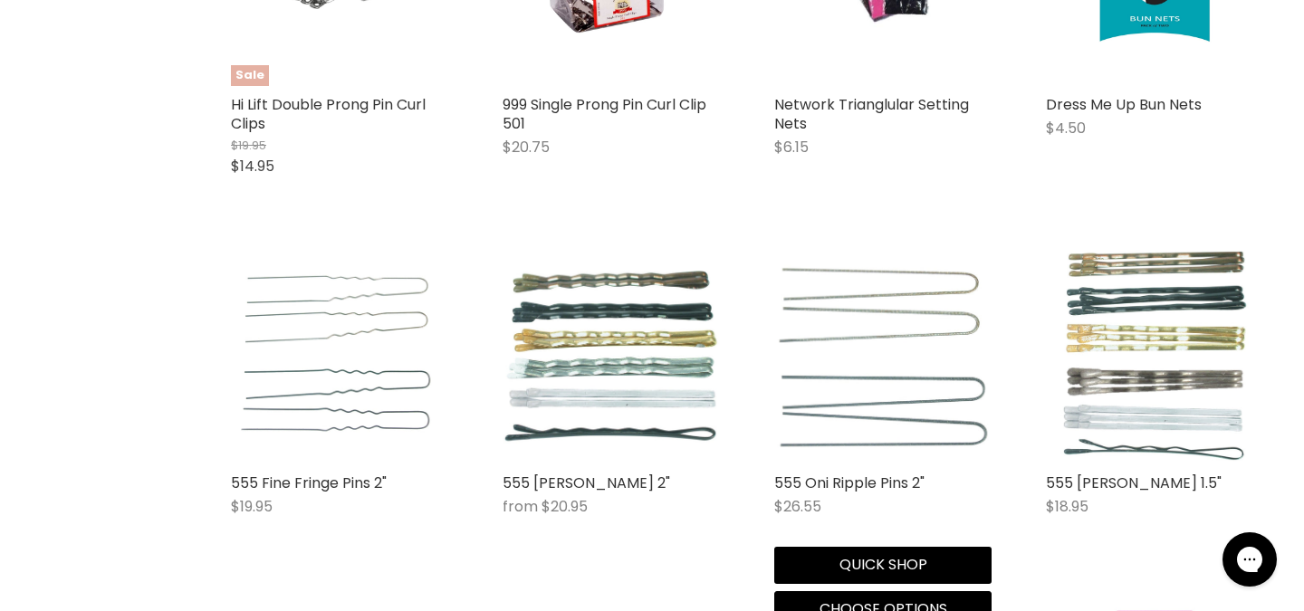
click at [851, 418] on img "Main content" at bounding box center [882, 356] width 217 height 190
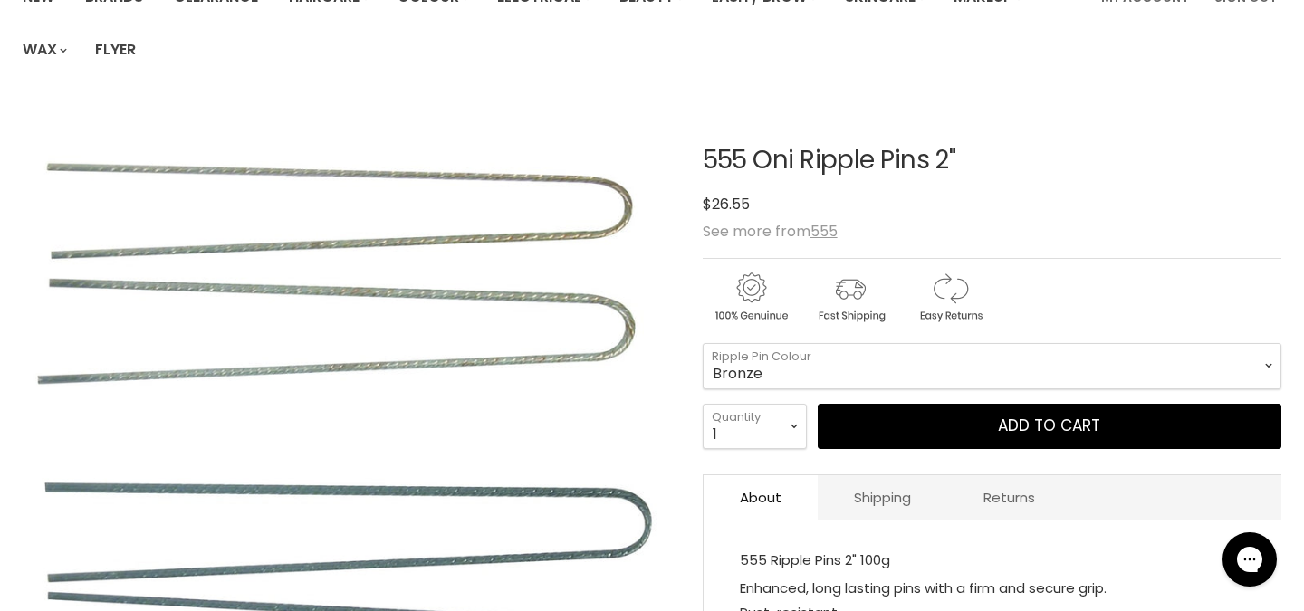
scroll to position [183, 0]
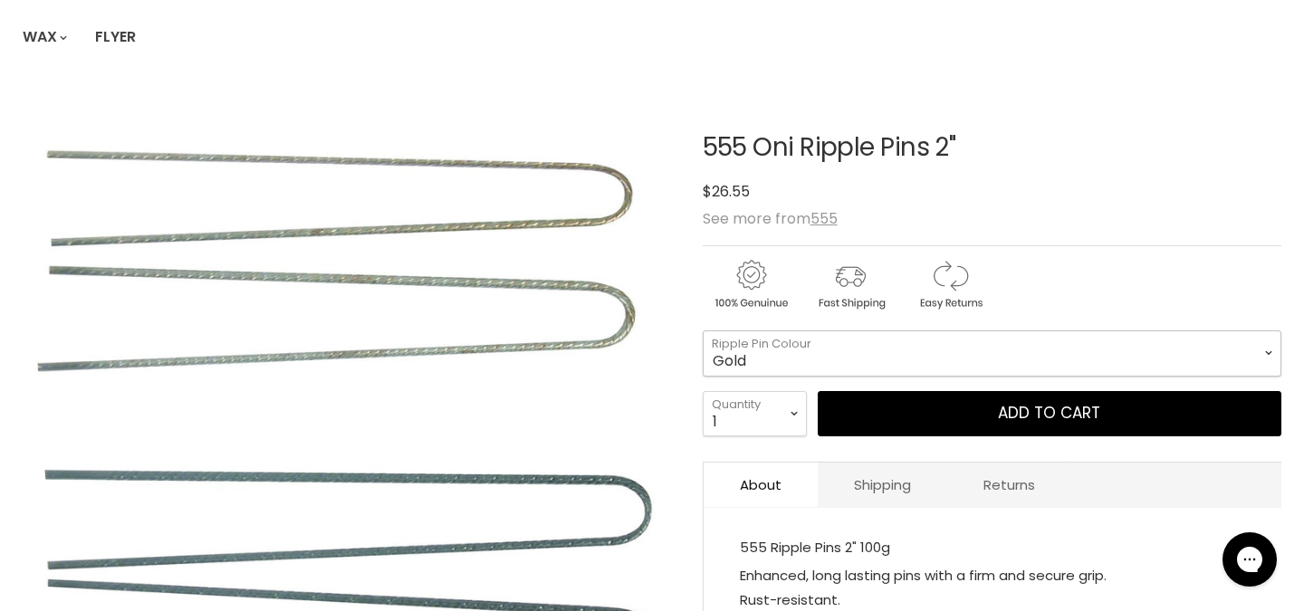
select select "Gold"
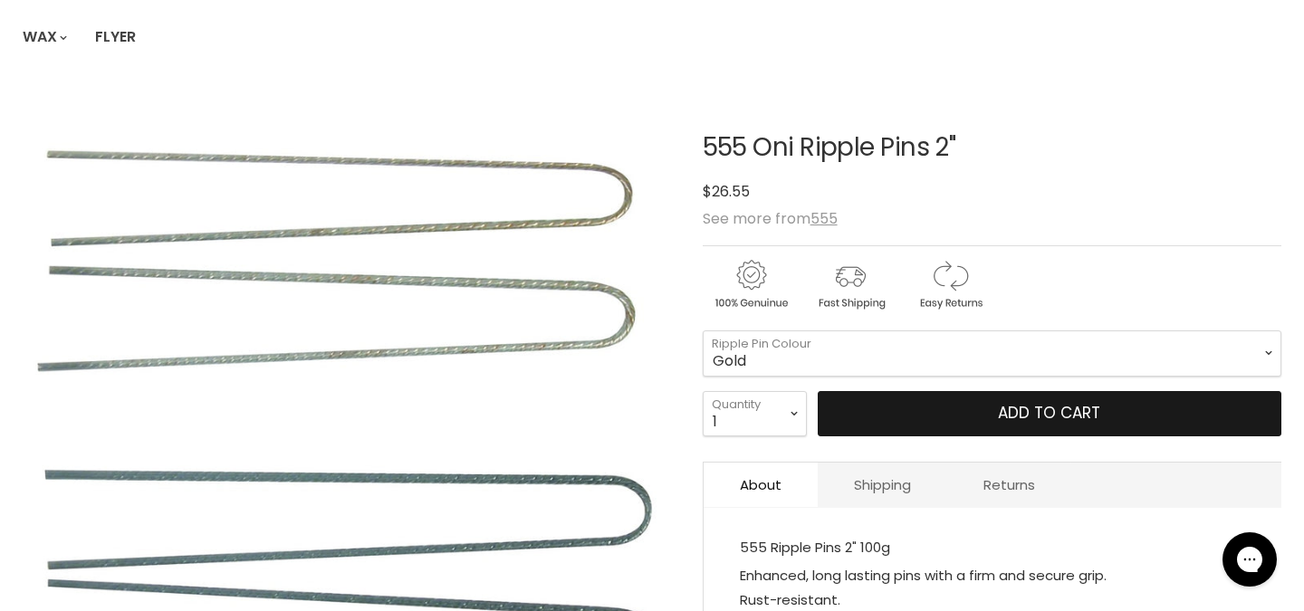
click at [859, 415] on button "Add to cart" at bounding box center [1048, 413] width 463 height 45
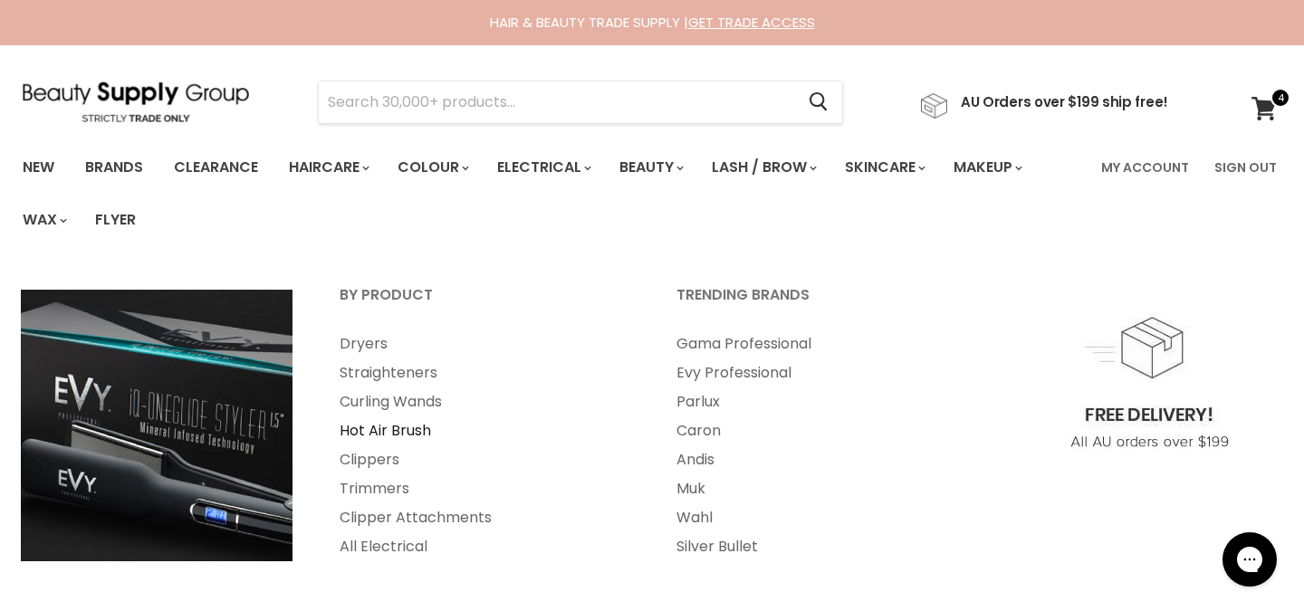
click at [423, 431] on link "Hot Air Brush" at bounding box center [483, 430] width 333 height 29
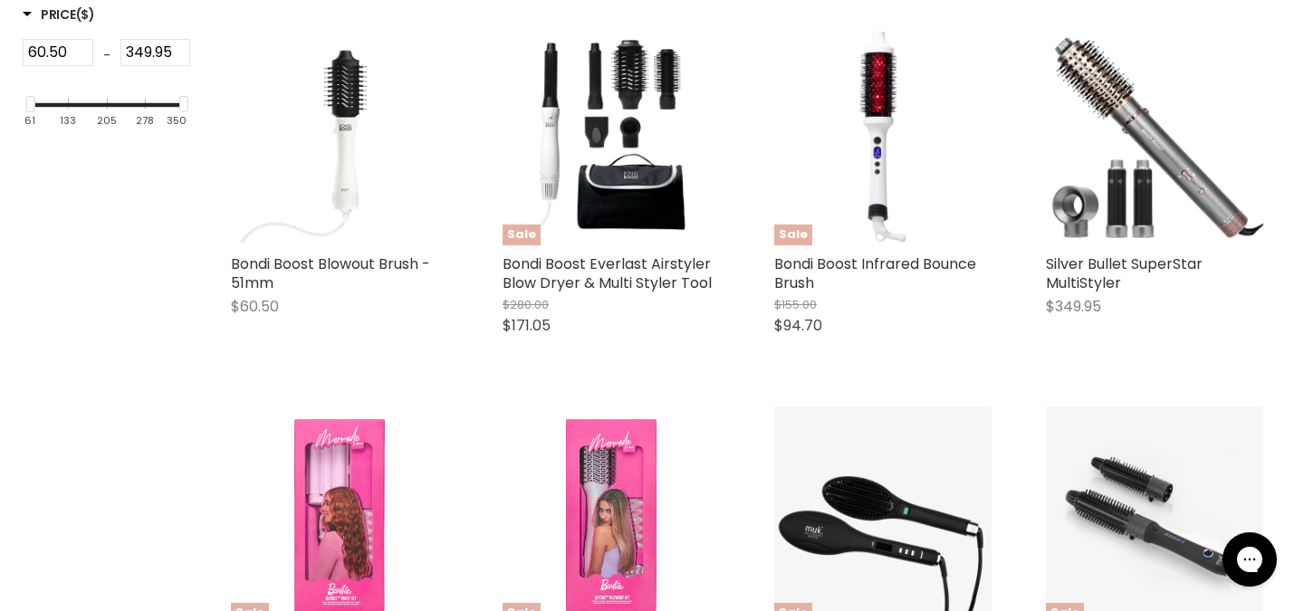
scroll to position [876, 0]
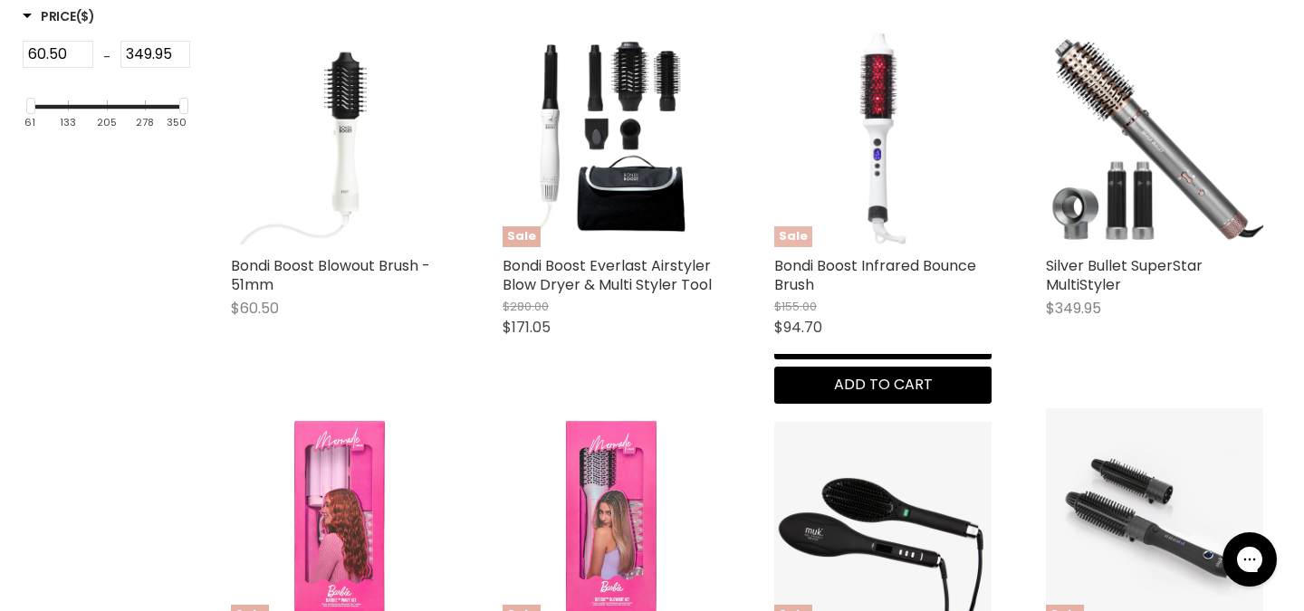
click at [881, 170] on img "Main content" at bounding box center [882, 138] width 217 height 217
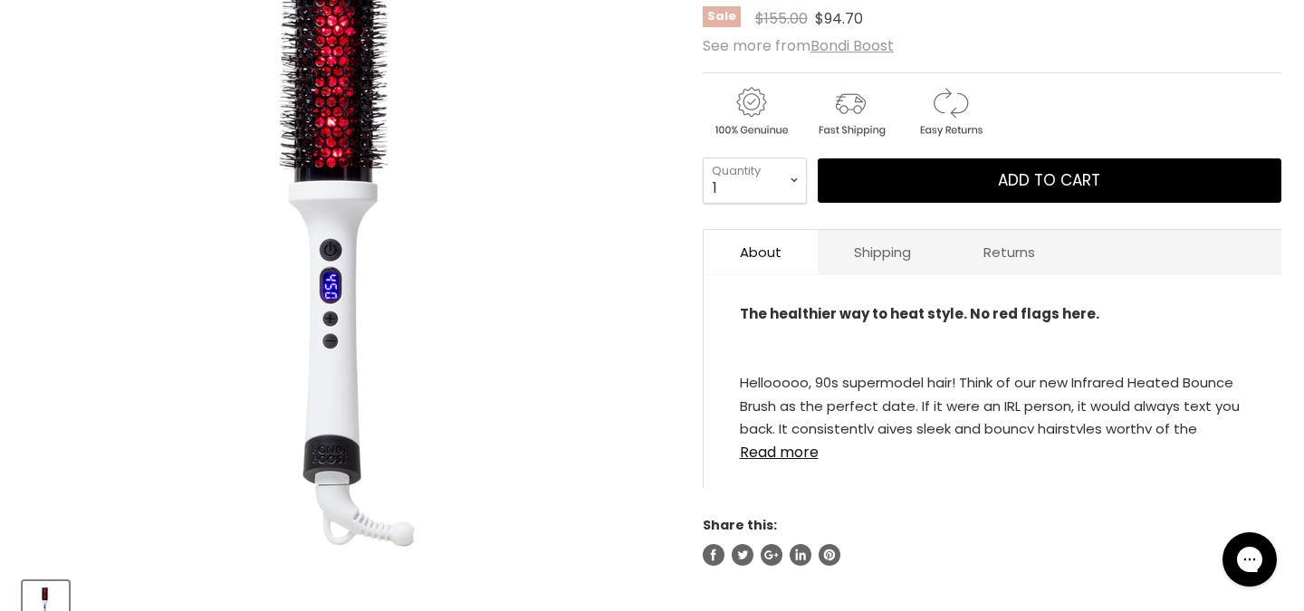
scroll to position [357, 0]
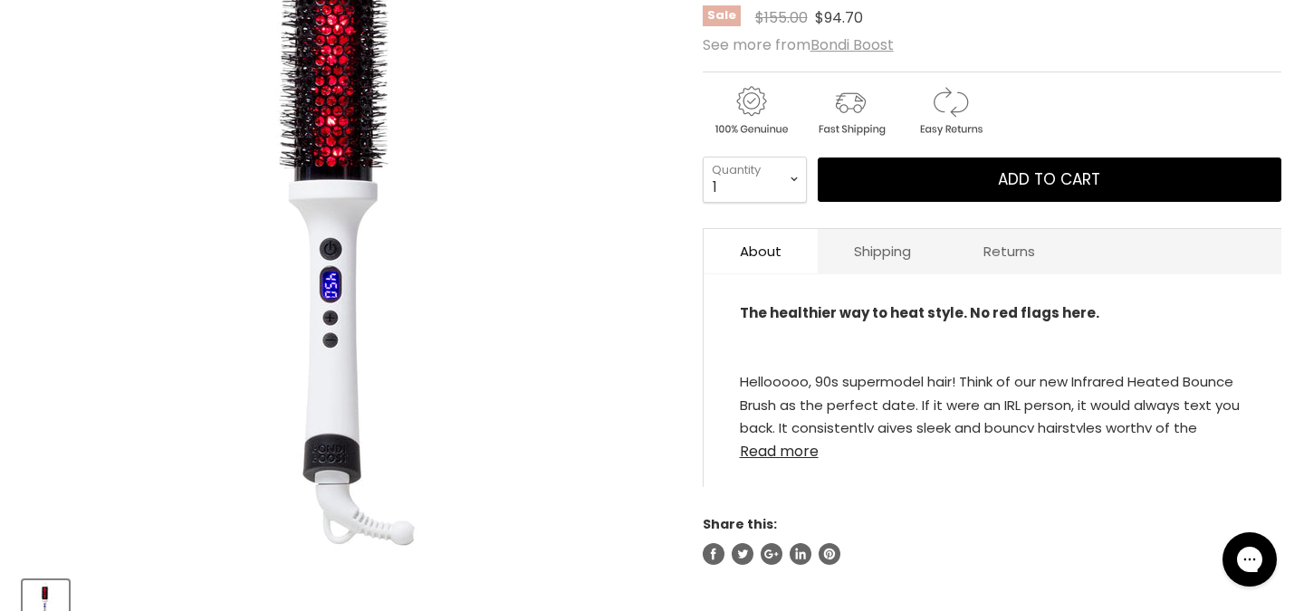
click at [778, 457] on link "Read more" at bounding box center [992, 446] width 505 height 27
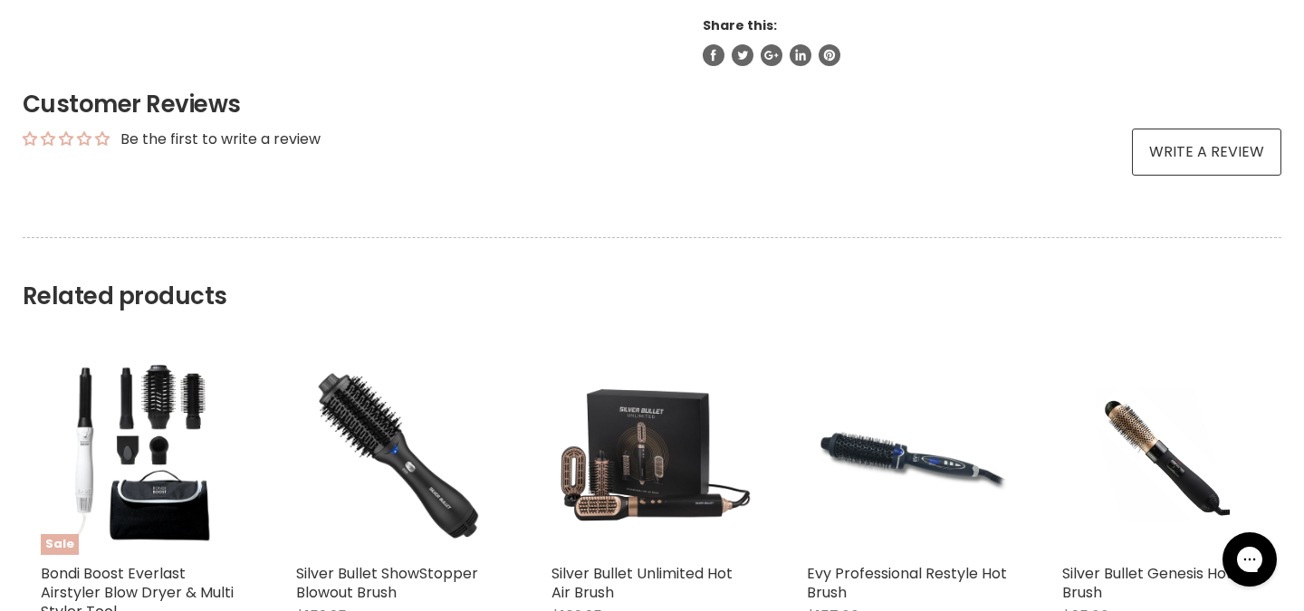
scroll to position [1914, 0]
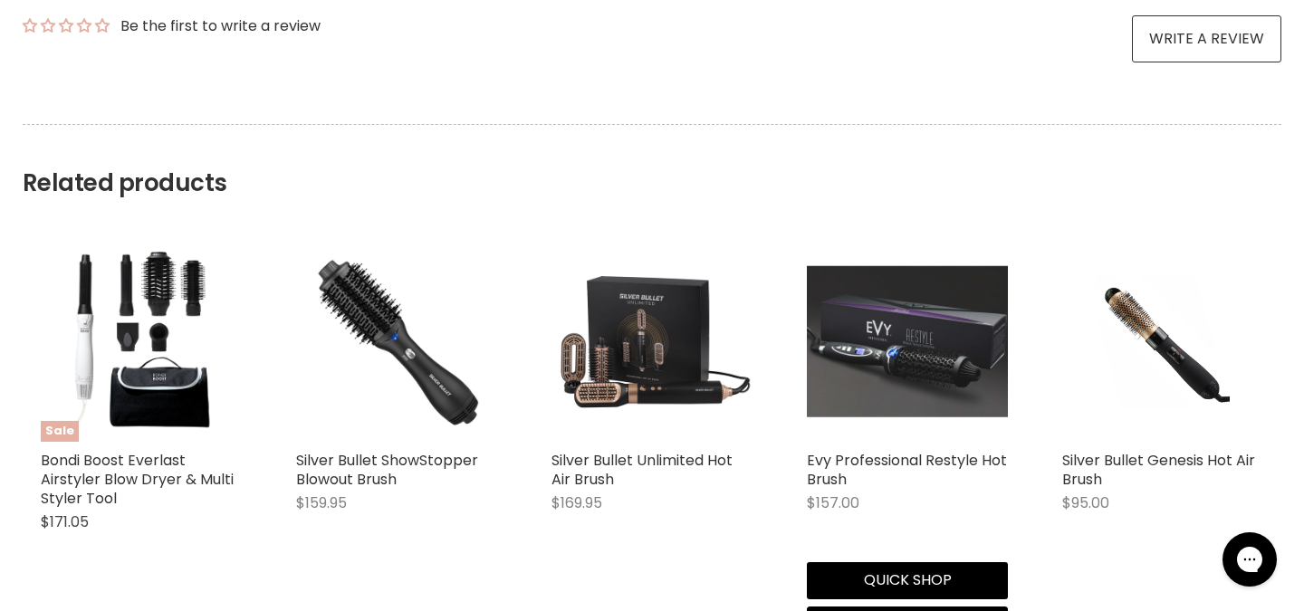
click at [882, 362] on img "Main content" at bounding box center [907, 341] width 201 height 151
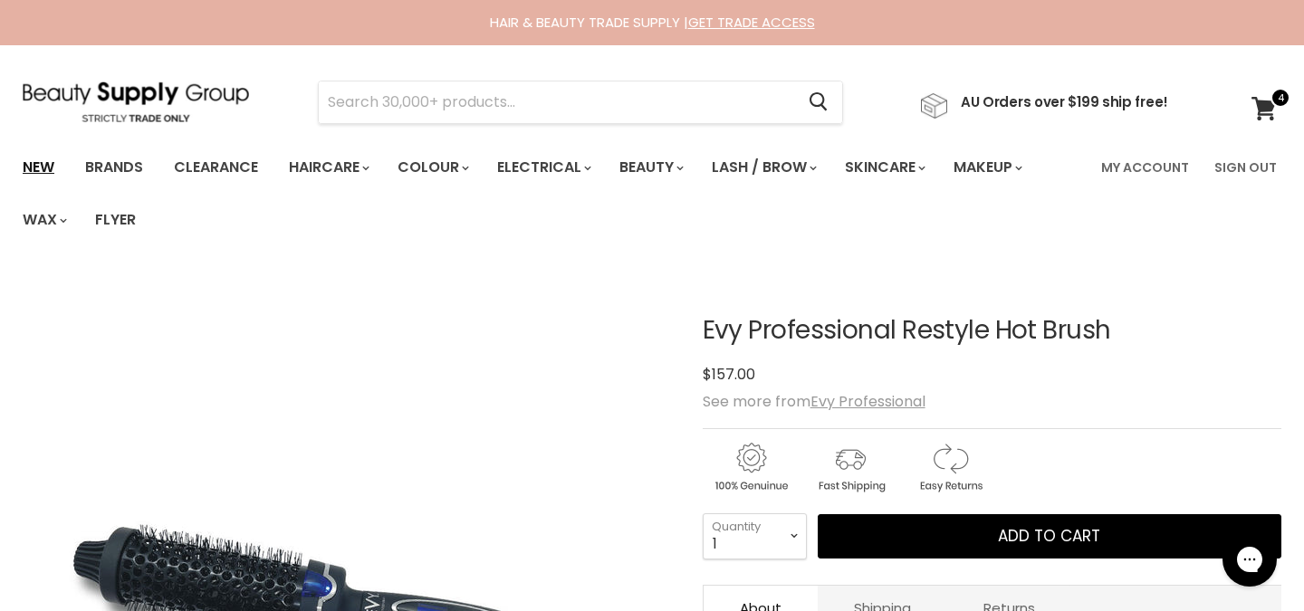
click at [53, 165] on link "New" at bounding box center [38, 167] width 59 height 38
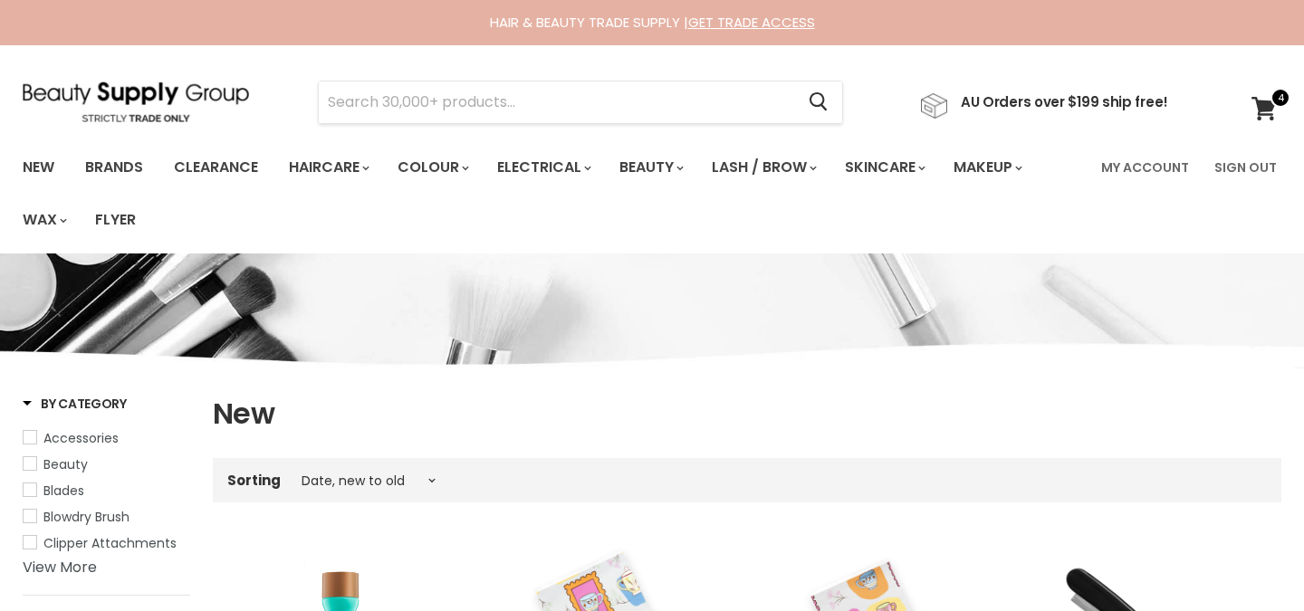
select select "created-descending"
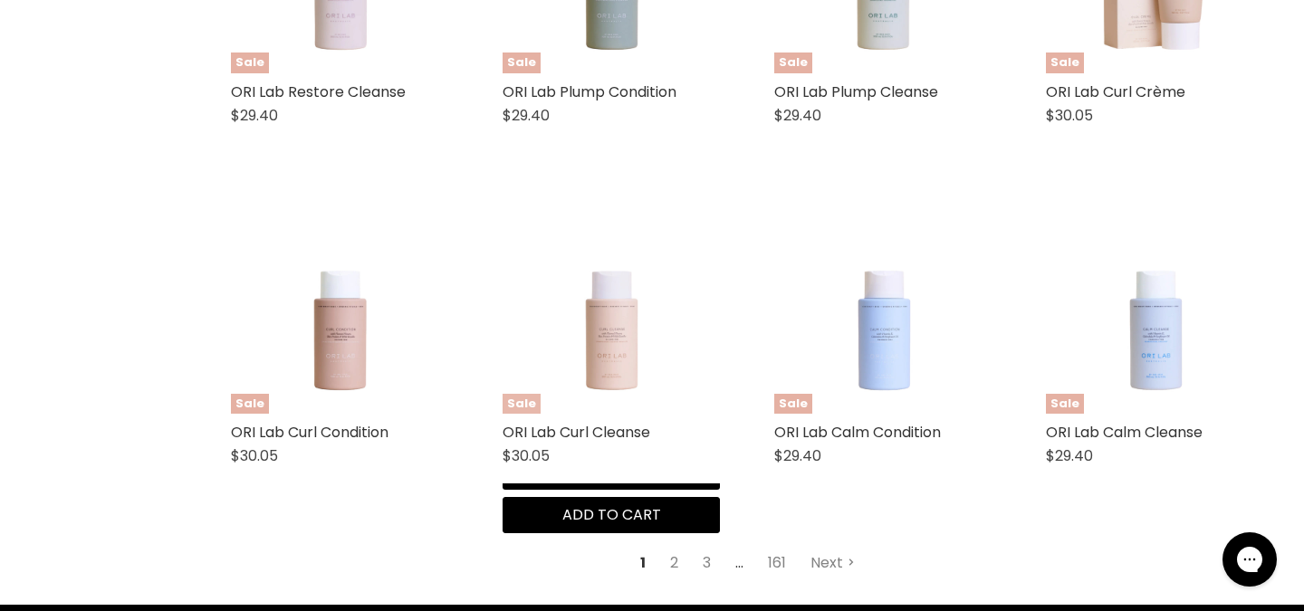
scroll to position [4395, 0]
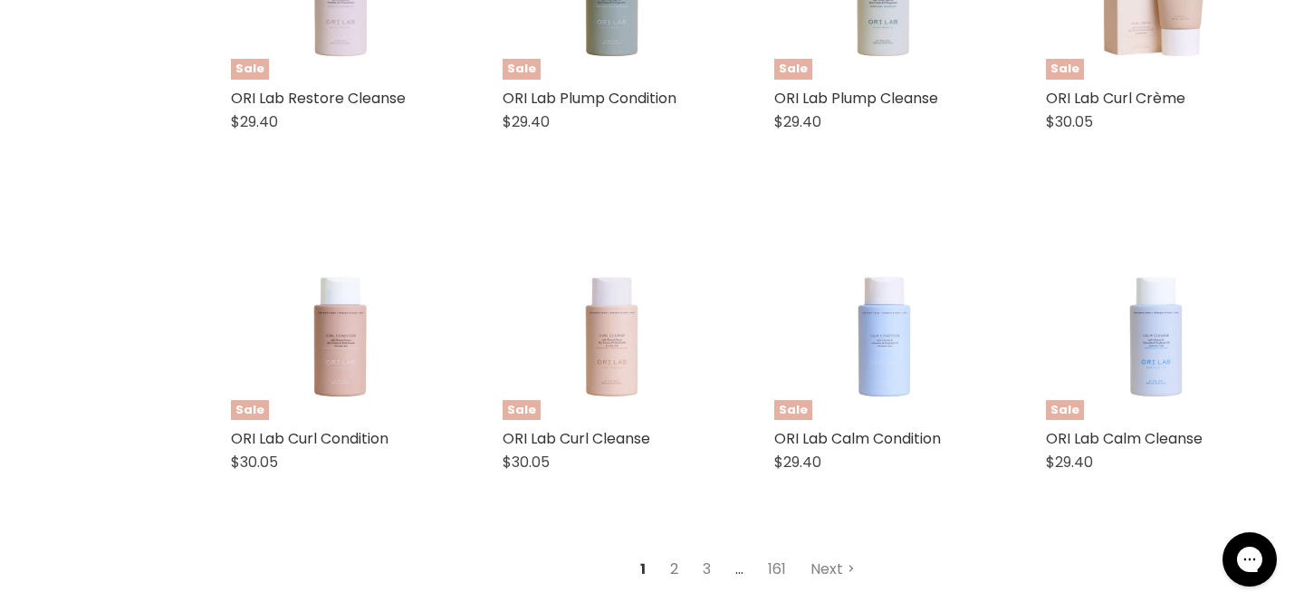
click at [670, 553] on link "2" at bounding box center [674, 569] width 28 height 33
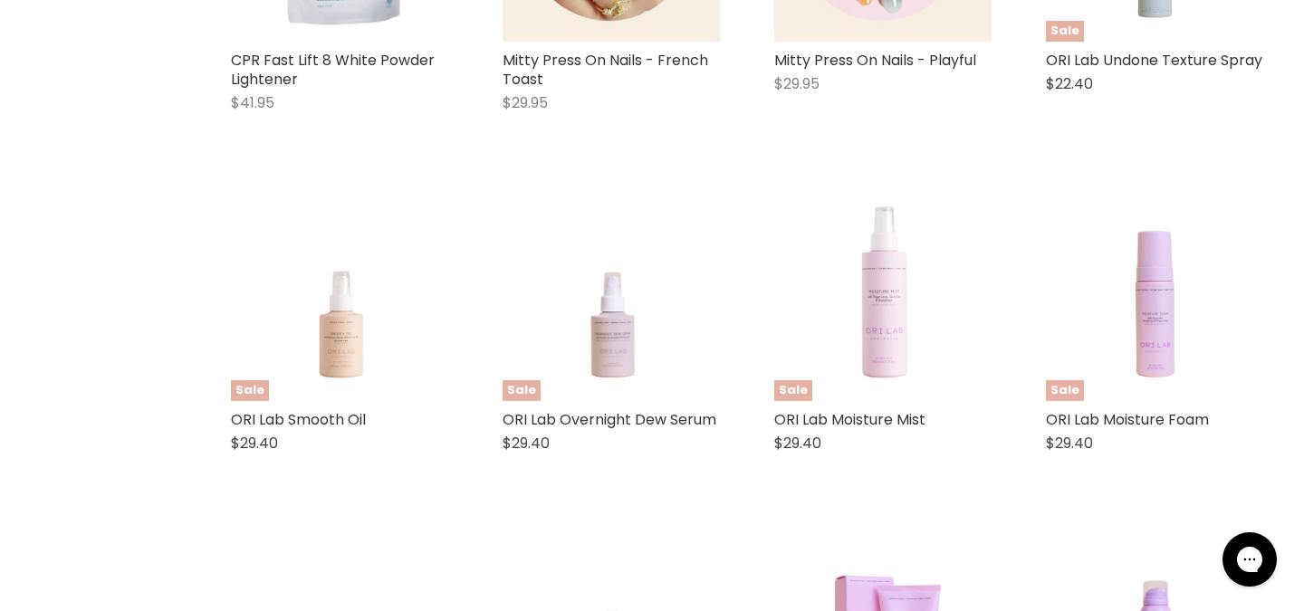
select select "created-descending"
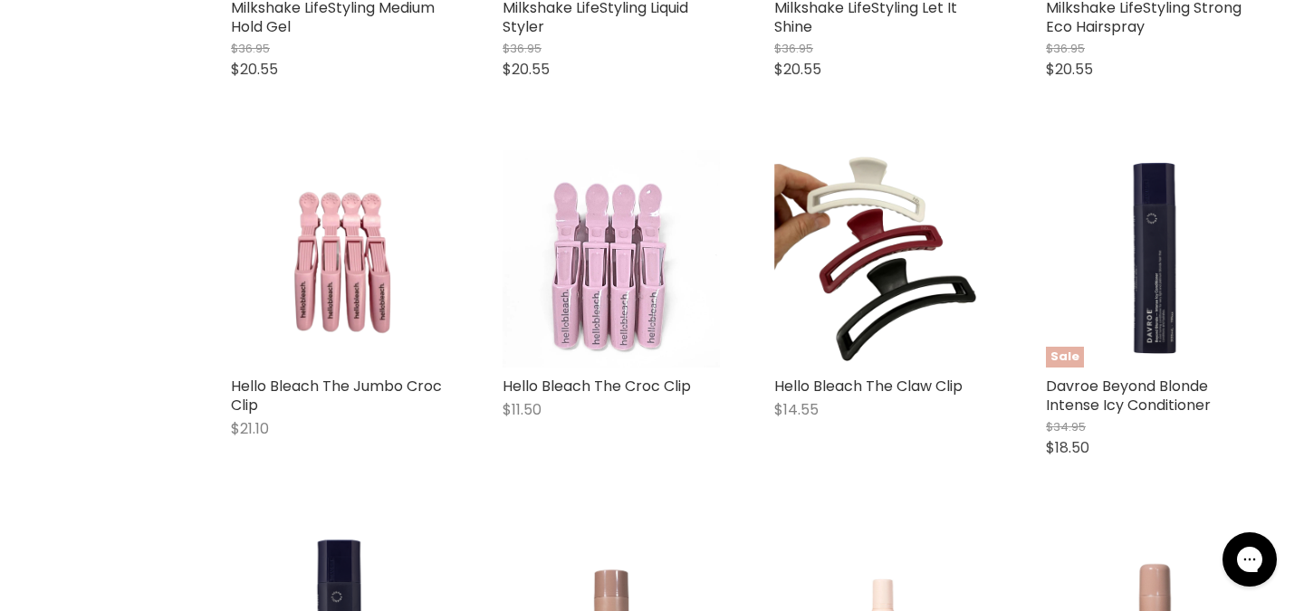
scroll to position [2679, 0]
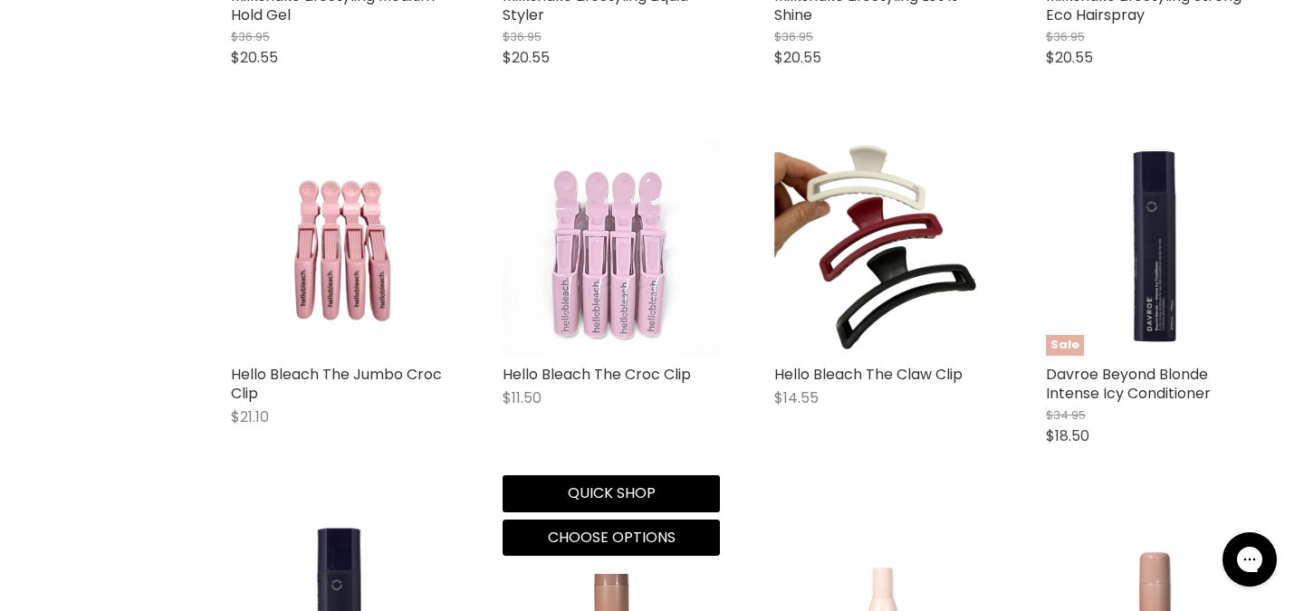
click at [608, 295] on img "Main content" at bounding box center [610, 246] width 217 height 217
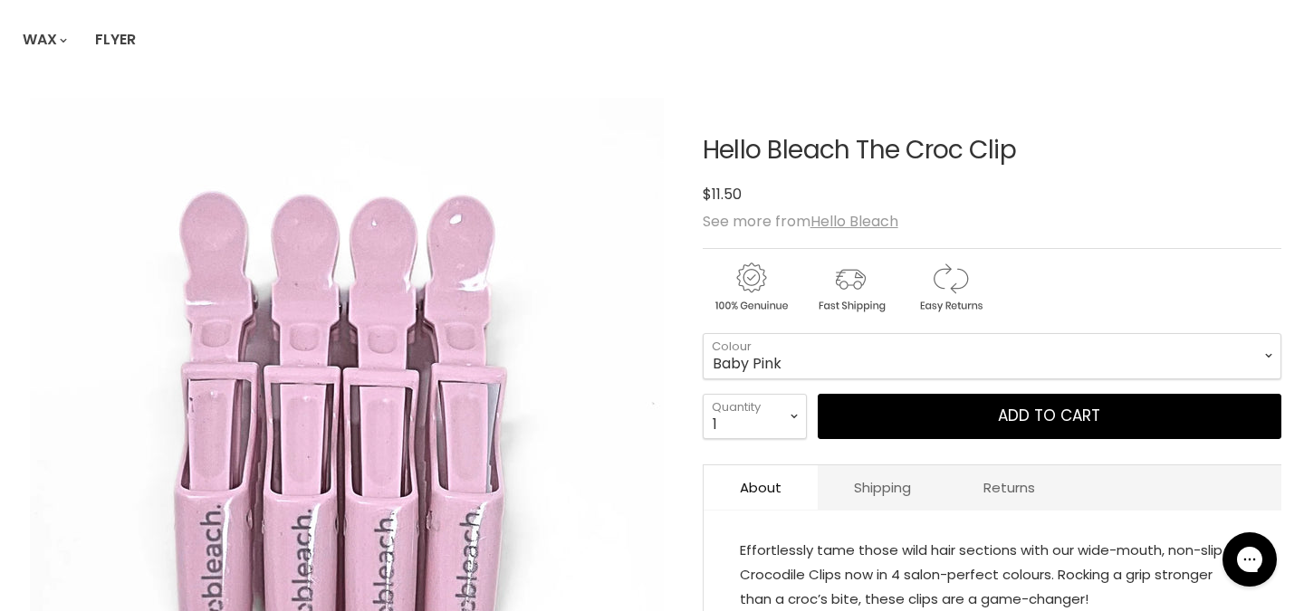
scroll to position [191, 0]
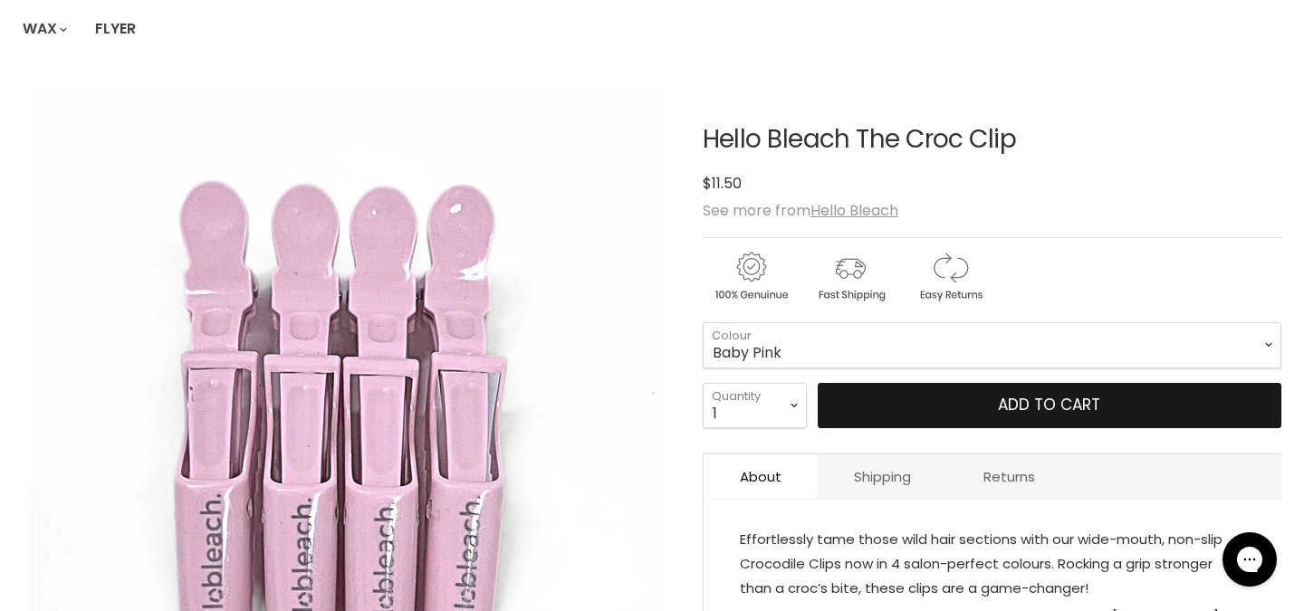
click at [874, 414] on button "Add to cart" at bounding box center [1048, 405] width 463 height 45
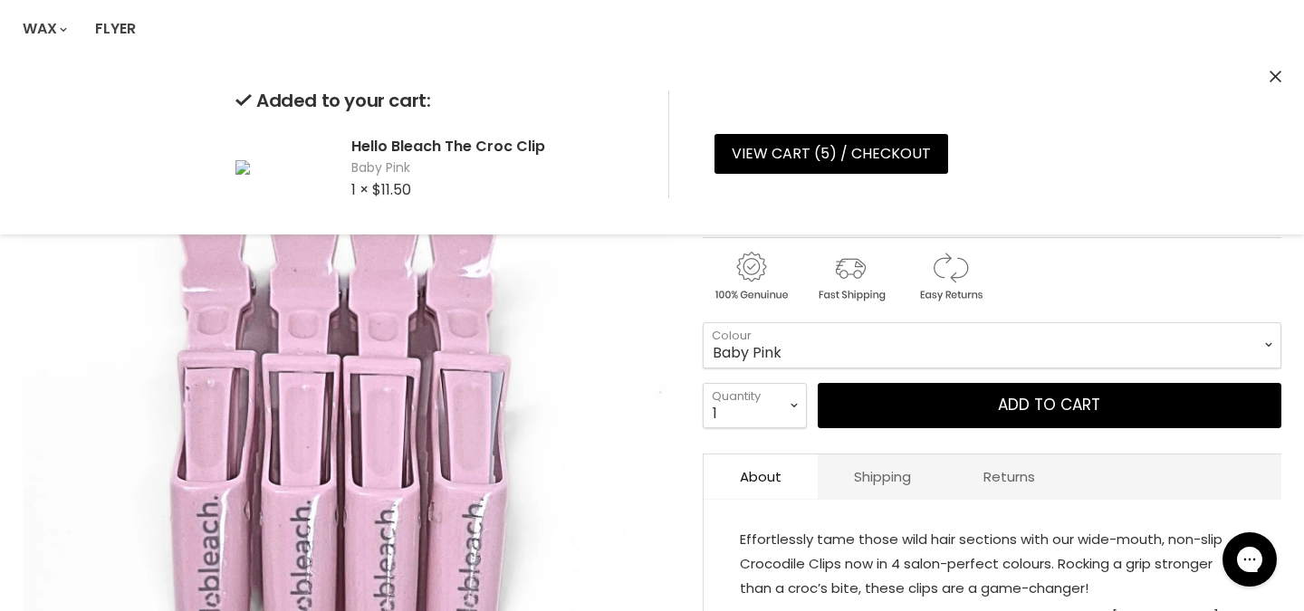
click at [593, 397] on img "Hello Bleach The Croc Clip image. Click or Scroll to Zoom." at bounding box center [347, 404] width 648 height 648
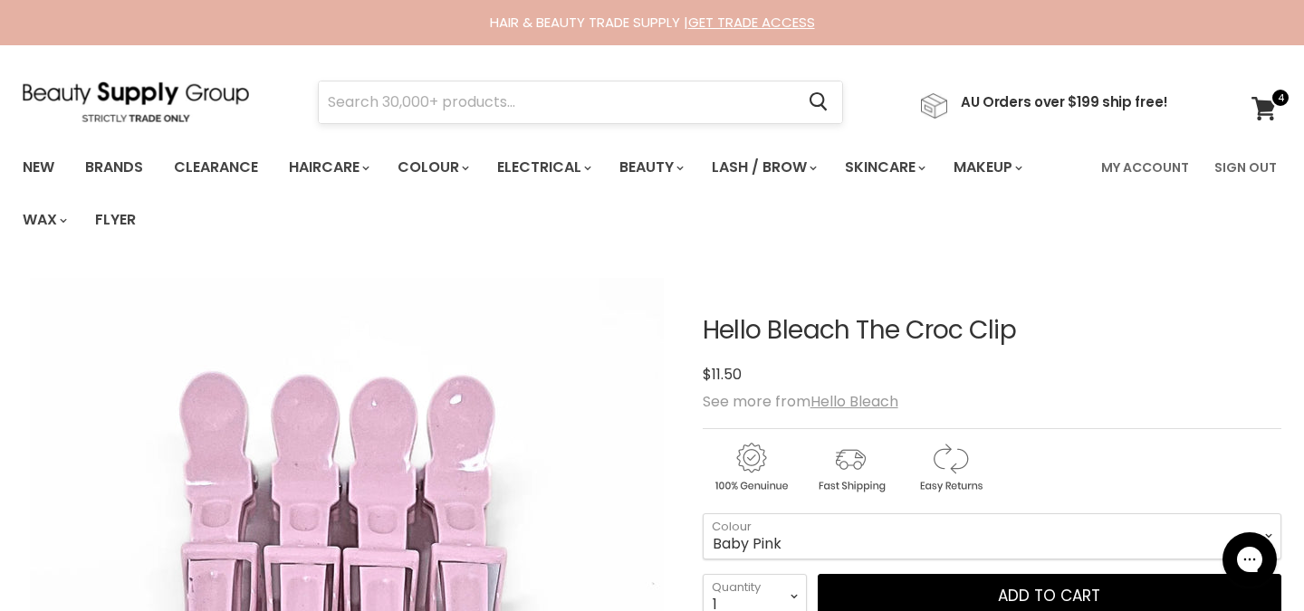
scroll to position [0, 0]
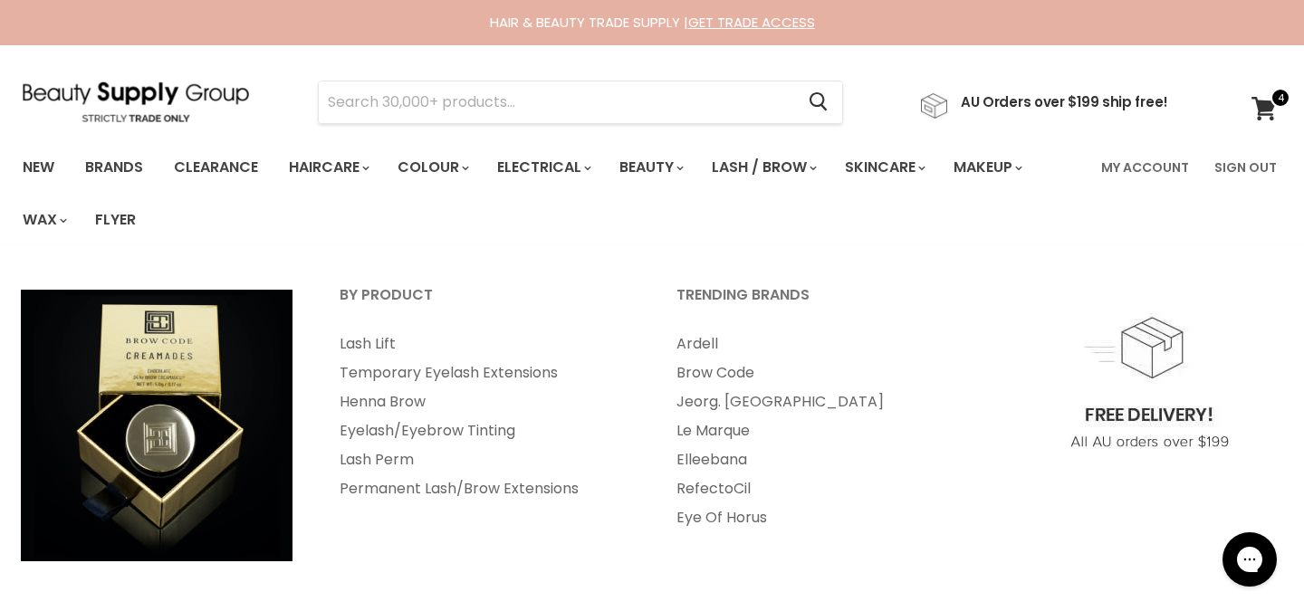
click at [766, 196] on ul "New Brands Clearance Haircare" at bounding box center [549, 193] width 1081 height 105
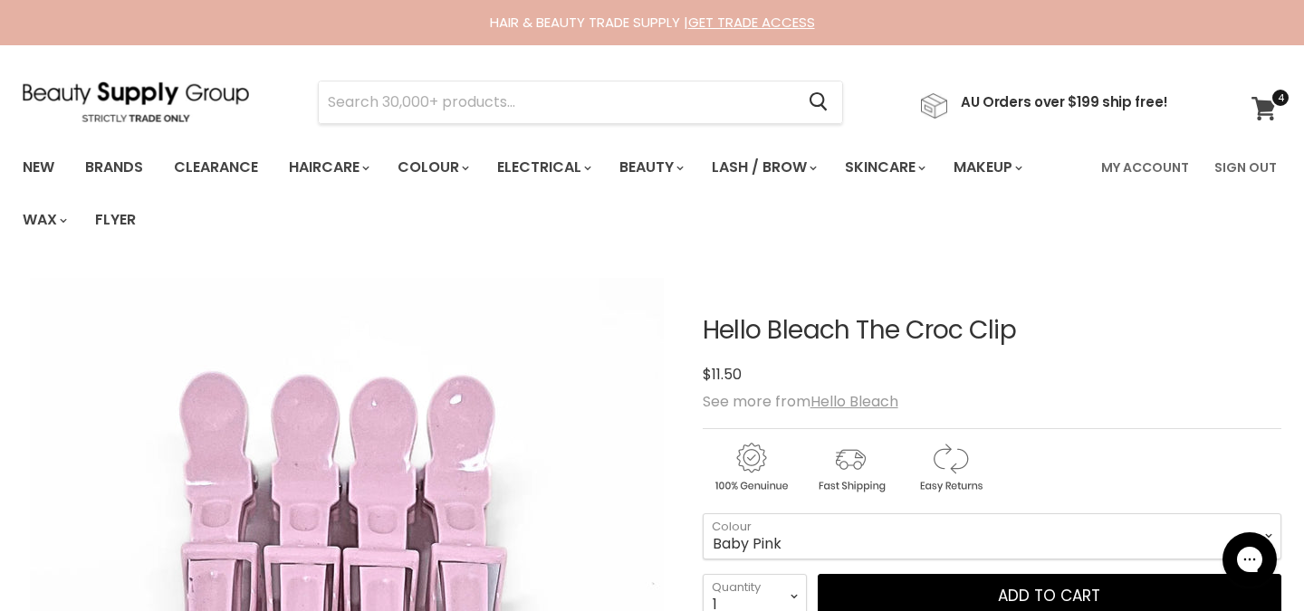
click at [1274, 107] on icon at bounding box center [1263, 109] width 25 height 24
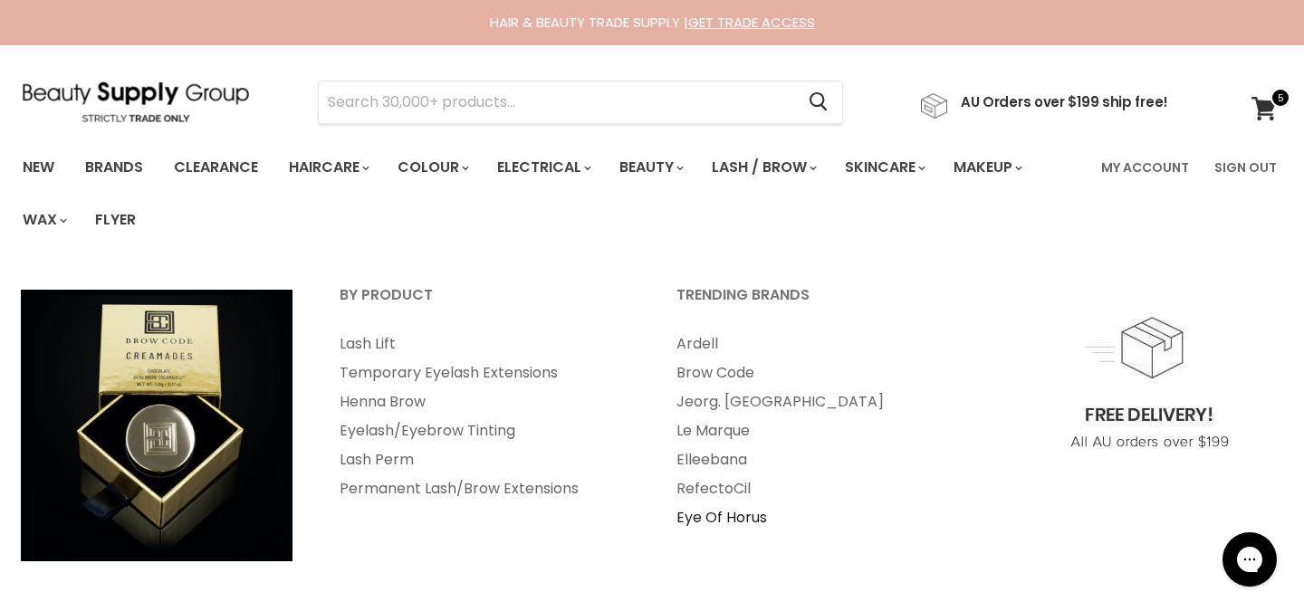
click at [721, 511] on link "Eye Of Horus" at bounding box center [820, 517] width 333 height 29
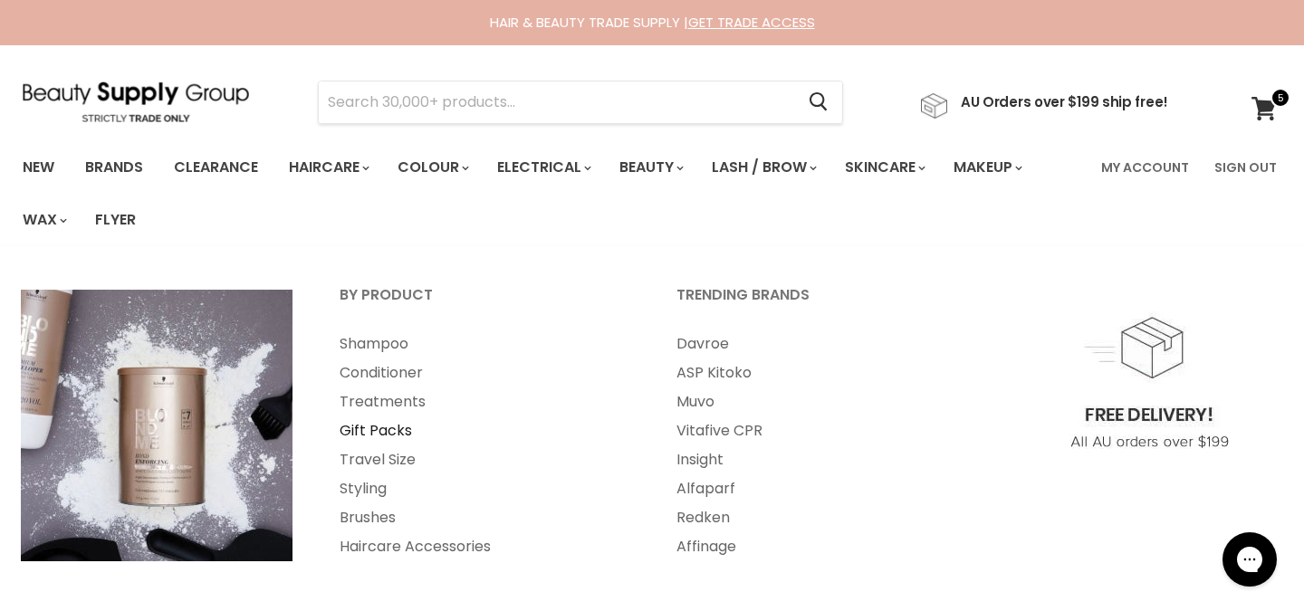
click at [387, 427] on link "Gift Packs" at bounding box center [483, 430] width 333 height 29
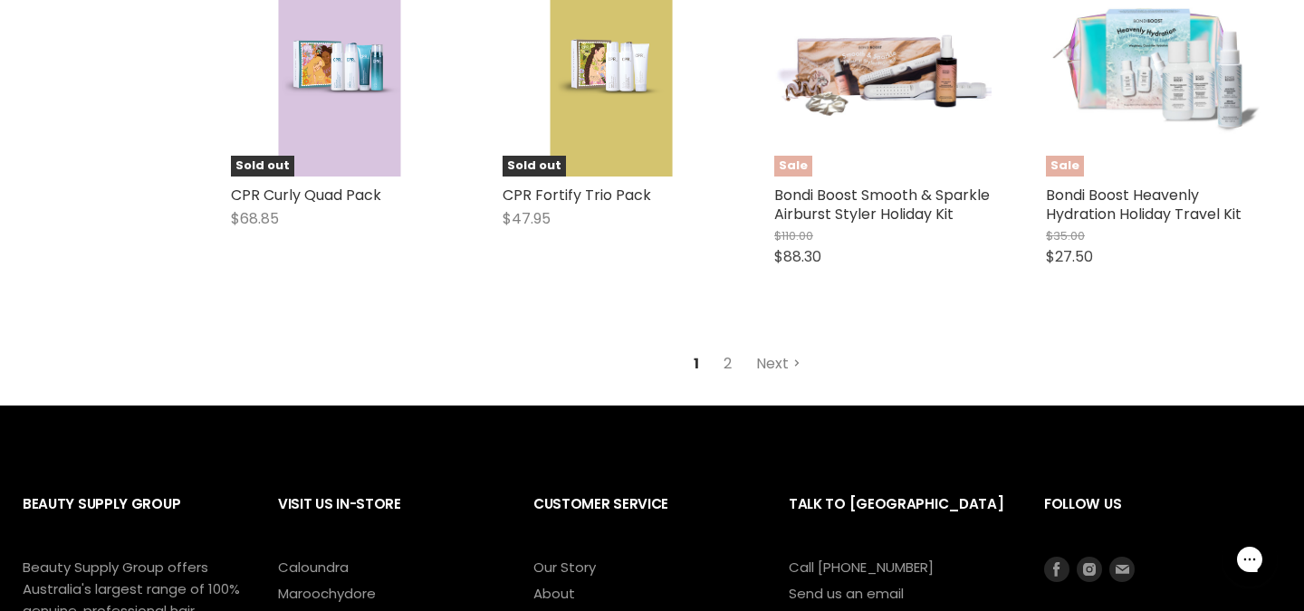
scroll to position [4573, 0]
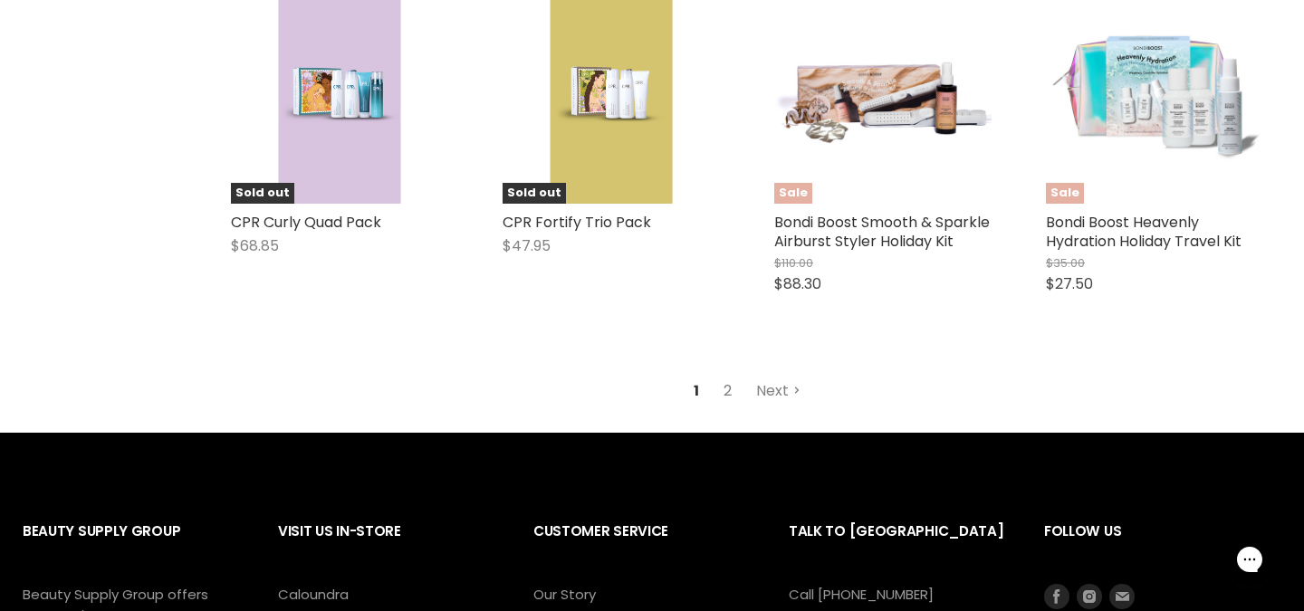
click at [727, 376] on link "2" at bounding box center [727, 391] width 28 height 33
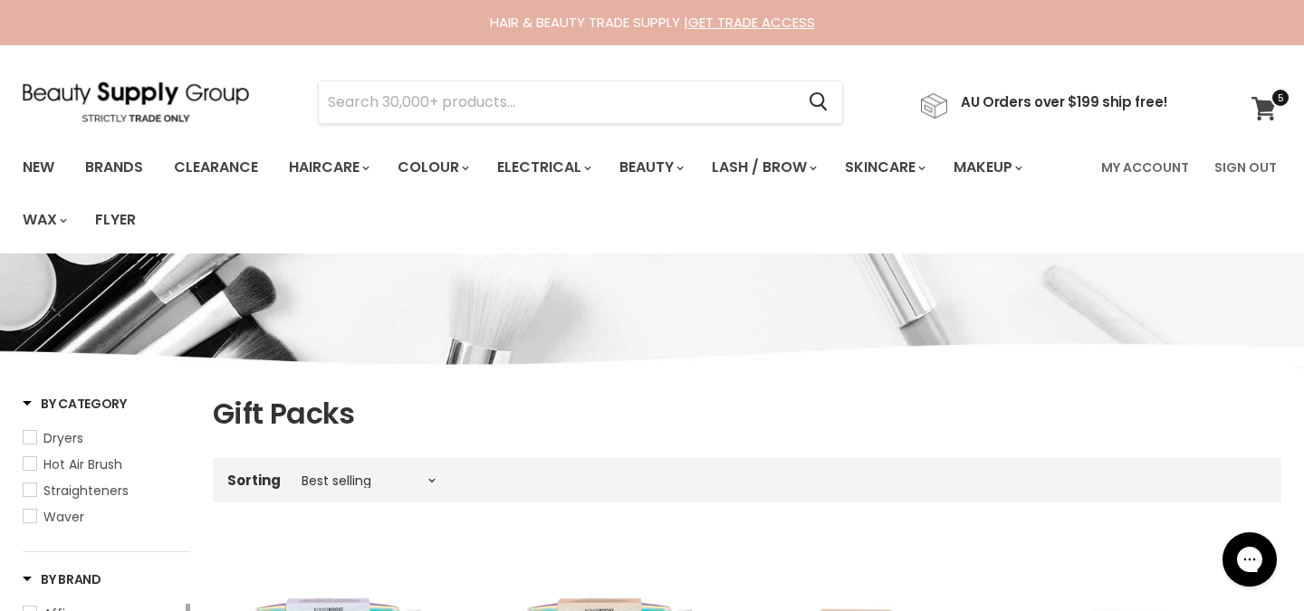
click at [1262, 108] on icon at bounding box center [1263, 109] width 24 height 24
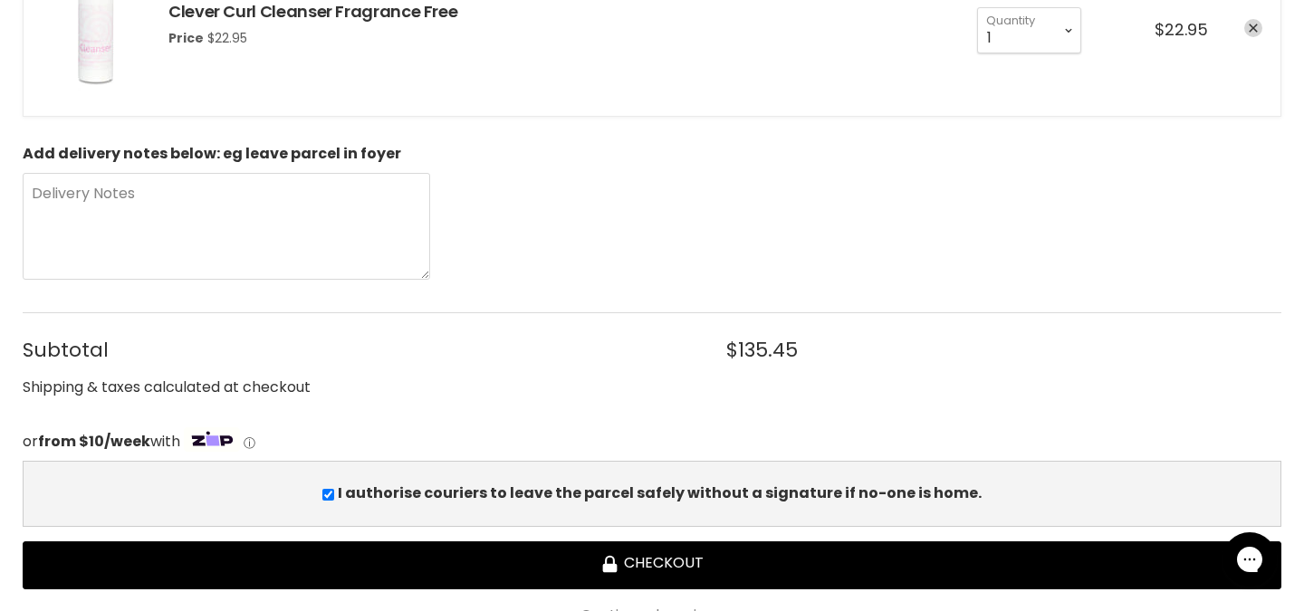
scroll to position [1102, 0]
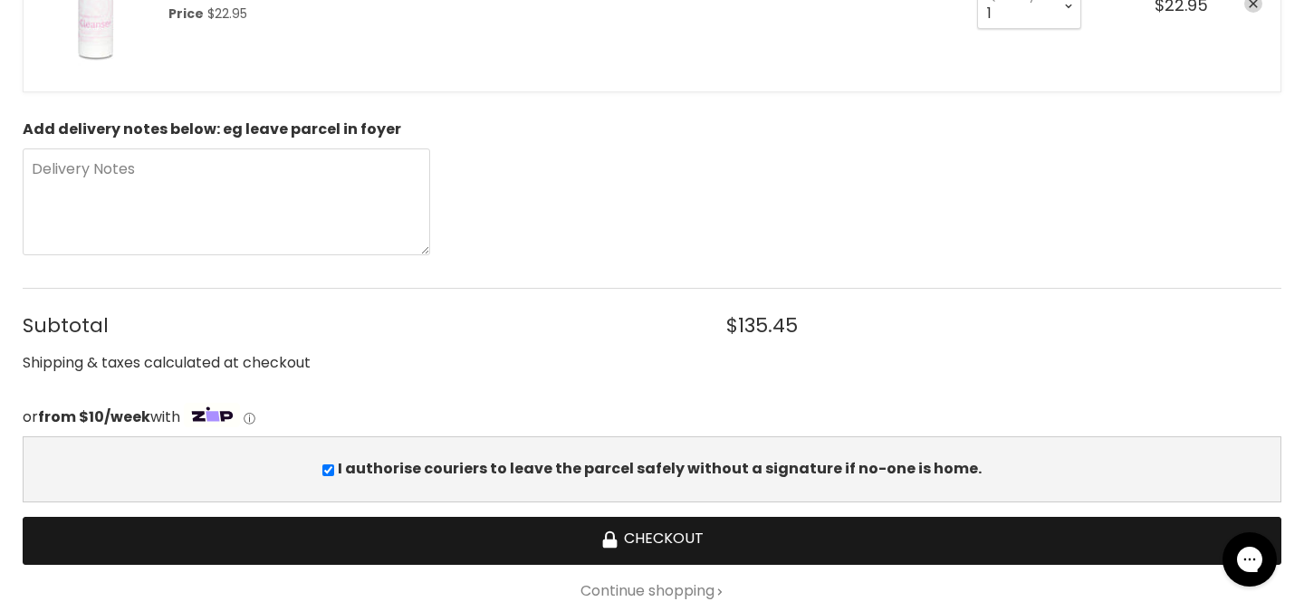
click at [690, 544] on button "Checkout" at bounding box center [652, 541] width 1258 height 48
